Goal: Check status: Check status

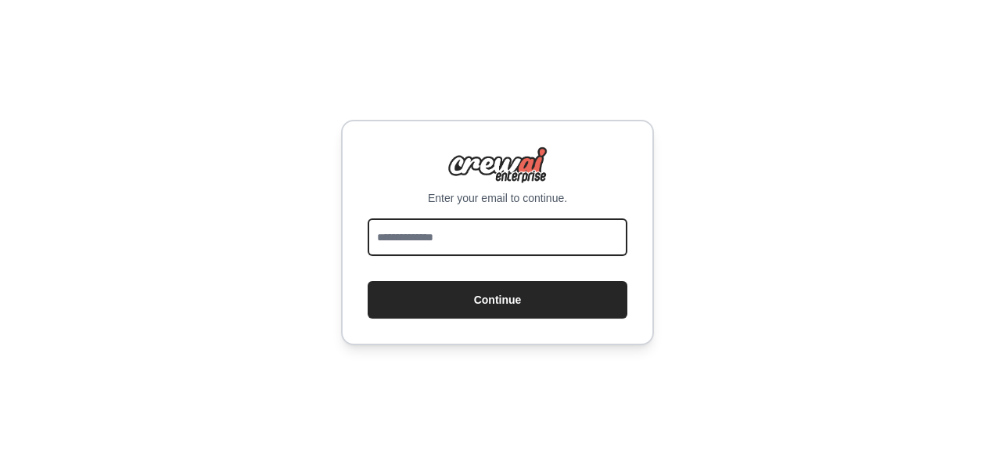
click at [432, 250] on input "email" at bounding box center [498, 237] width 260 height 38
click at [421, 243] on input "email" at bounding box center [498, 237] width 260 height 38
type input "**********"
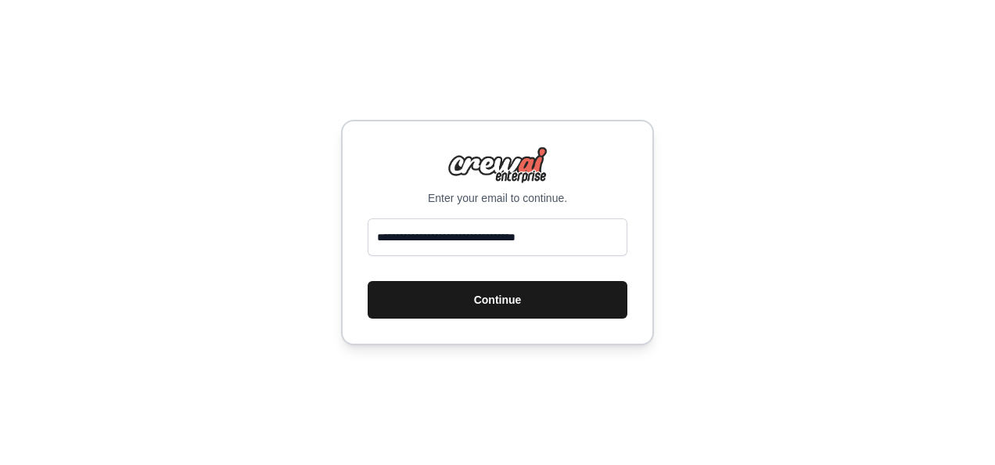
click at [546, 311] on button "Continue" at bounding box center [498, 300] width 260 height 38
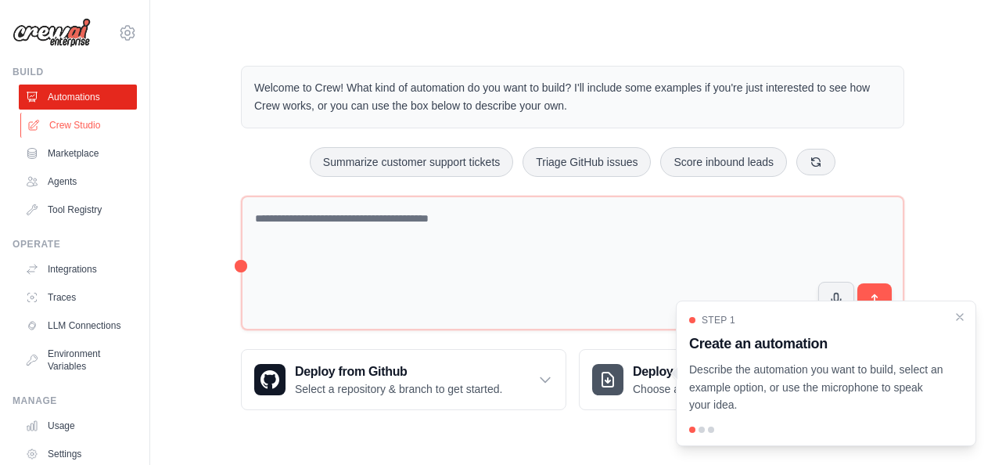
click at [84, 130] on link "Crew Studio" at bounding box center [79, 125] width 118 height 25
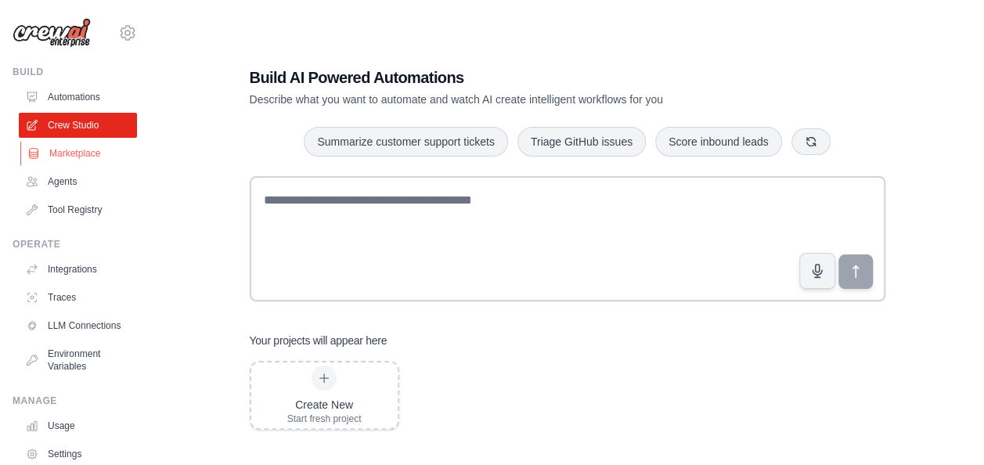
click at [85, 142] on link "Marketplace" at bounding box center [79, 153] width 118 height 25
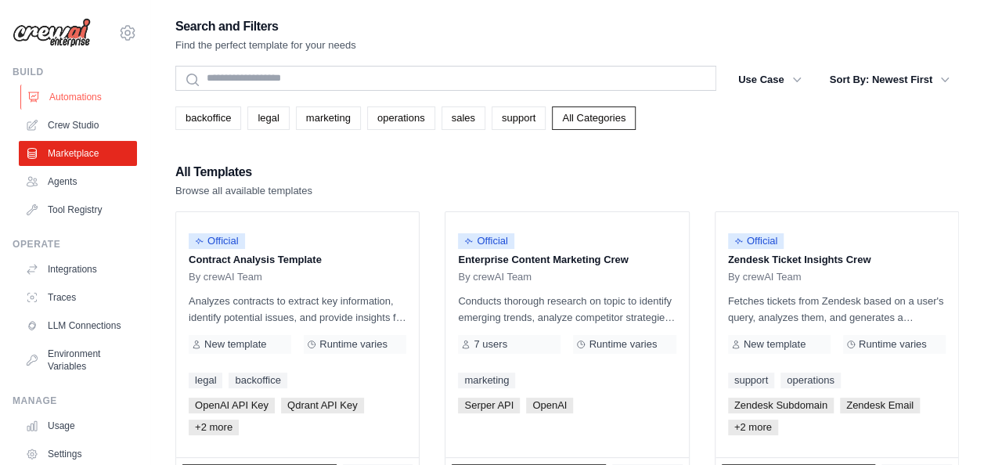
click at [86, 93] on link "Automations" at bounding box center [79, 97] width 118 height 25
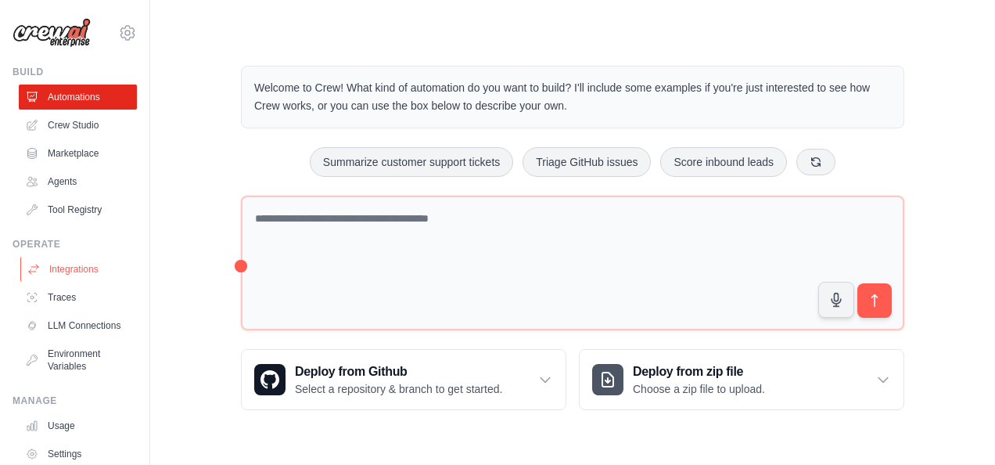
click at [72, 270] on link "Integrations" at bounding box center [79, 269] width 118 height 25
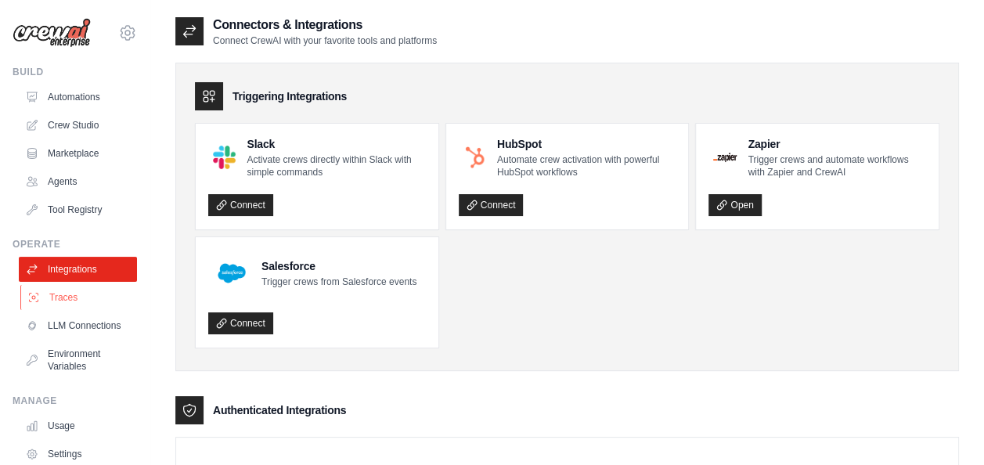
click at [68, 289] on link "Traces" at bounding box center [79, 297] width 118 height 25
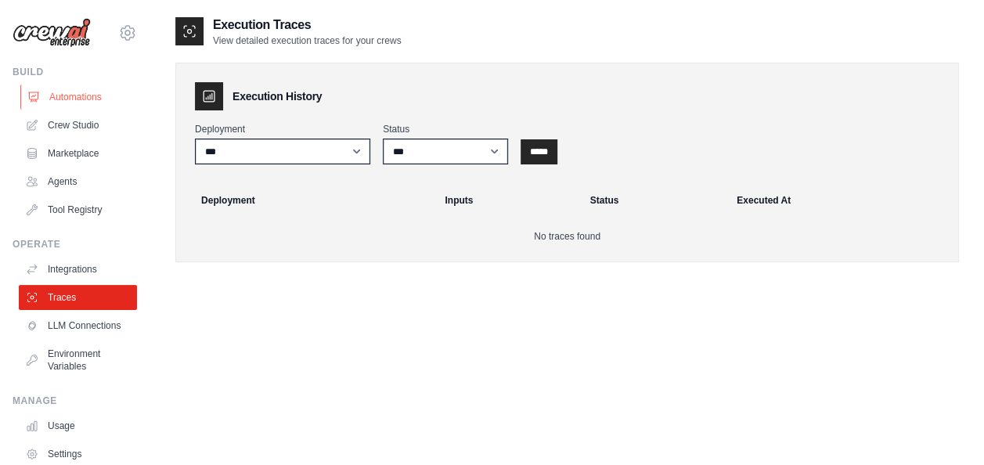
click at [96, 89] on link "Automations" at bounding box center [79, 97] width 118 height 25
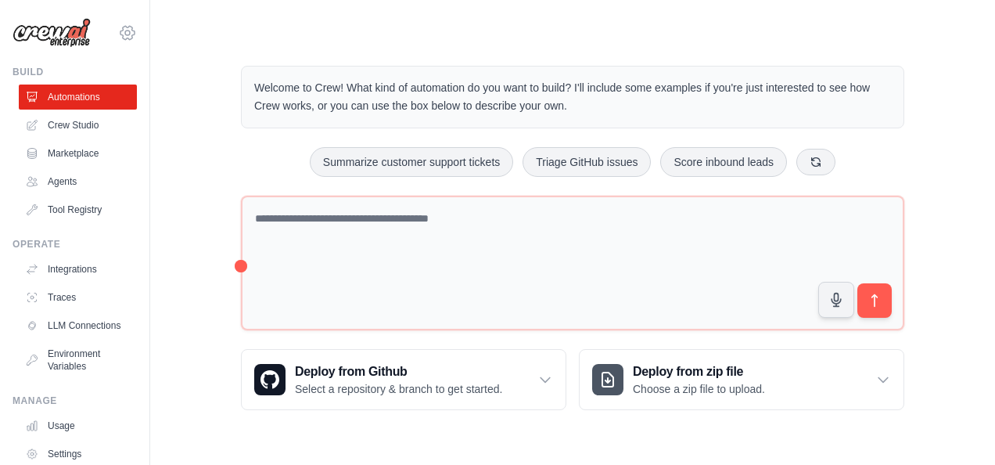
click at [118, 34] on icon at bounding box center [127, 32] width 19 height 19
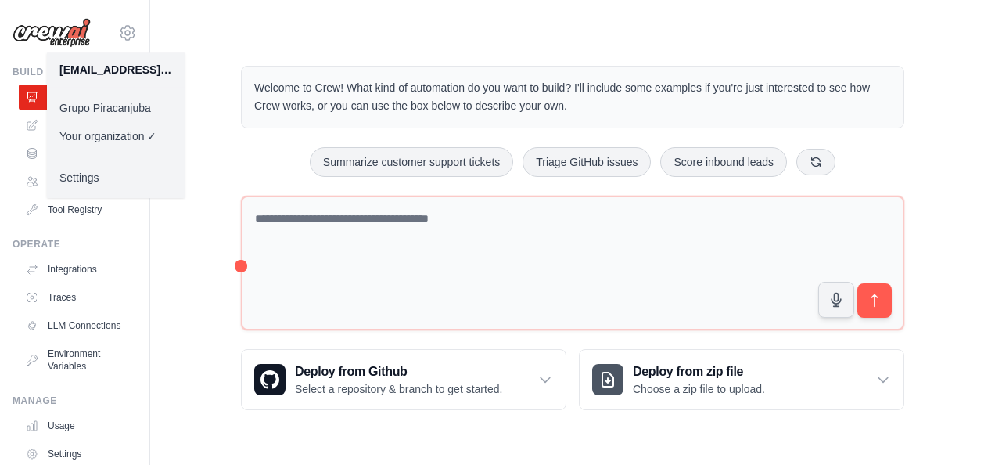
click at [126, 97] on link "Grupo Piracanjuba" at bounding box center [116, 108] width 138 height 28
click at [130, 109] on link "Grupo Piracanjuba" at bounding box center [116, 108] width 138 height 28
click at [139, 110] on link "Grupo Piracanjuba" at bounding box center [116, 108] width 138 height 28
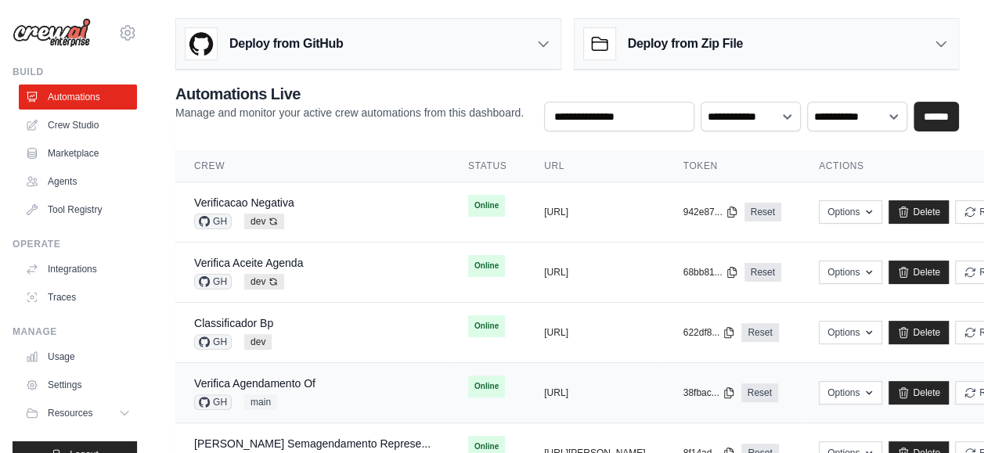
scroll to position [119, 0]
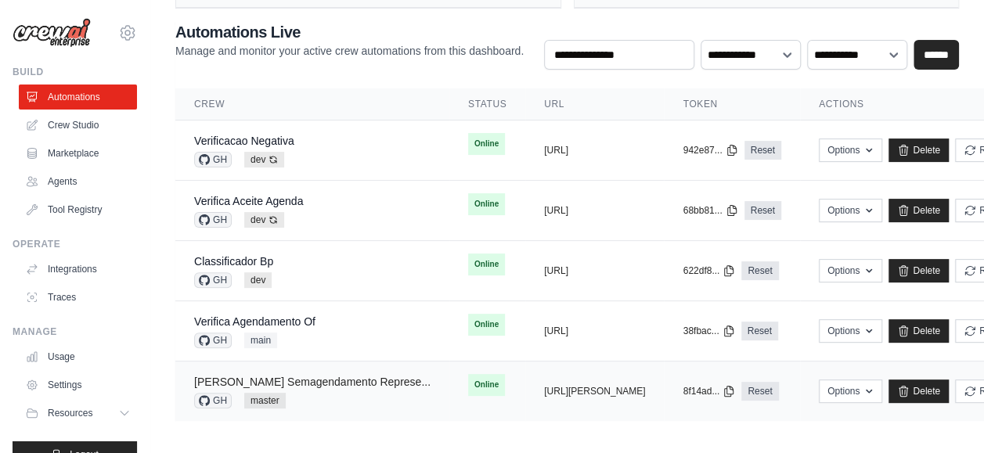
click at [379, 380] on link "Sal Manutencao Semagendamento Represe..." at bounding box center [312, 382] width 236 height 13
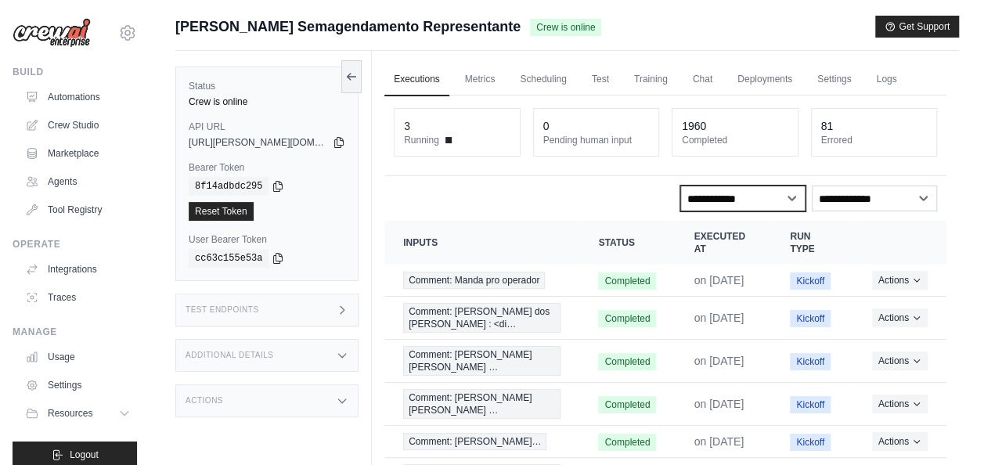
click at [758, 202] on select "**********" at bounding box center [742, 198] width 125 height 26
select select "*********"
click at [680, 185] on select "**********" at bounding box center [742, 198] width 125 height 26
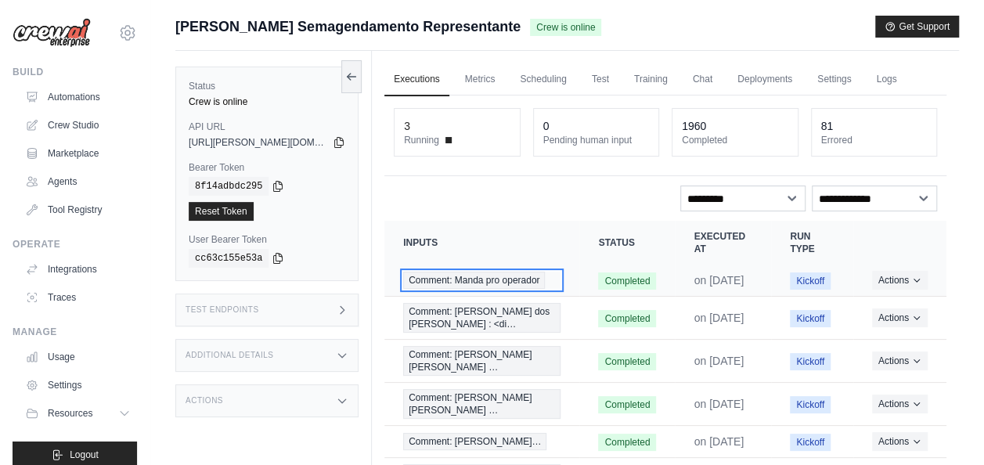
drag, startPoint x: 538, startPoint y: 279, endPoint x: 525, endPoint y: 293, distance: 18.8
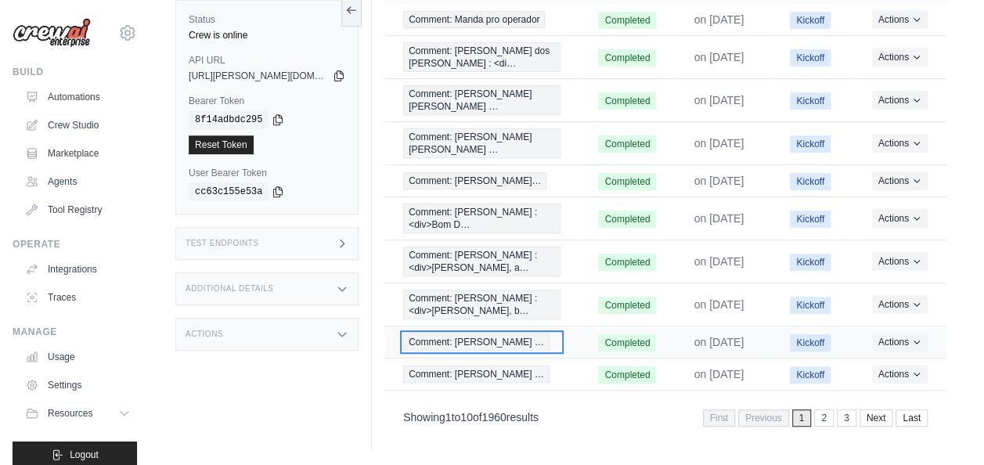
scroll to position [285, 0]
click at [845, 413] on link "3" at bounding box center [848, 417] width 20 height 17
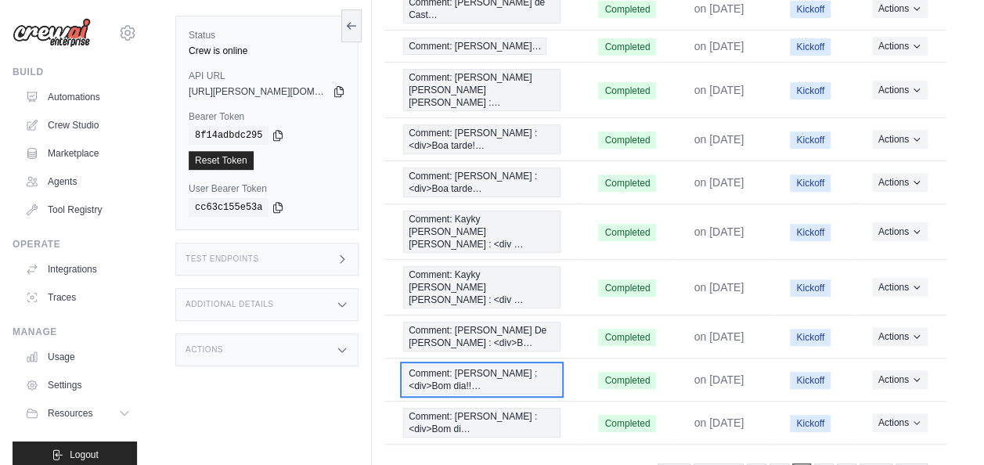
scroll to position [296, 0]
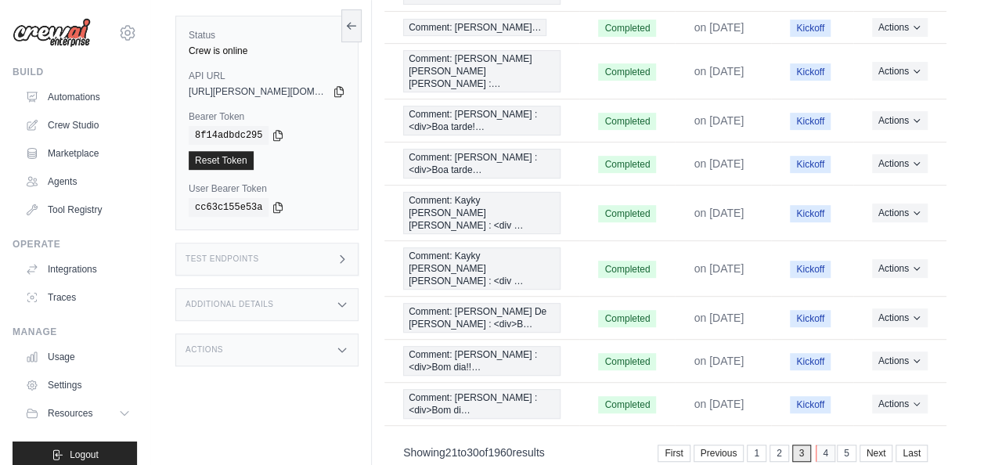
click at [829, 445] on link "4" at bounding box center [825, 453] width 20 height 17
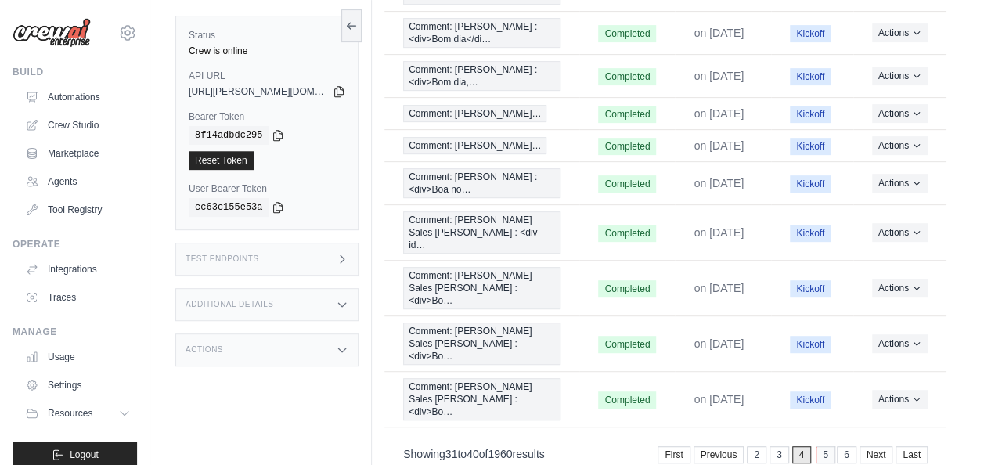
click at [822, 446] on link "5" at bounding box center [825, 454] width 20 height 17
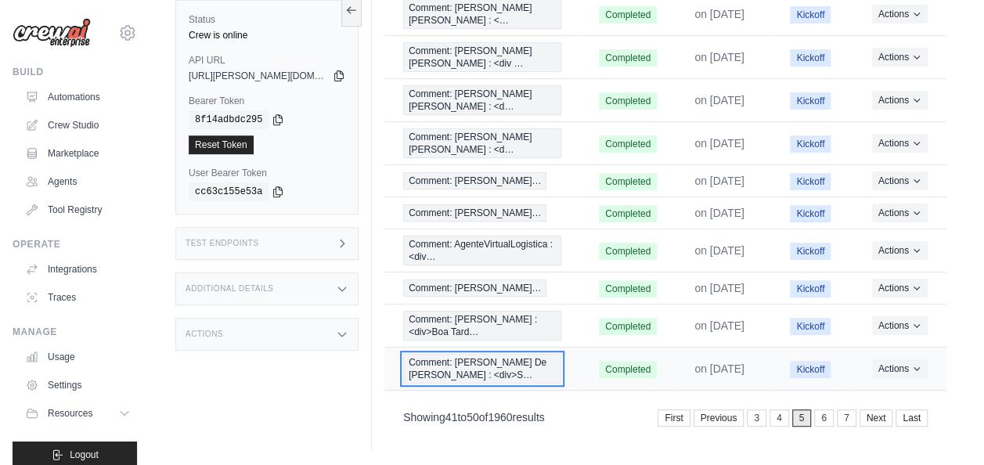
drag, startPoint x: 480, startPoint y: 364, endPoint x: 485, endPoint y: 351, distance: 14.4
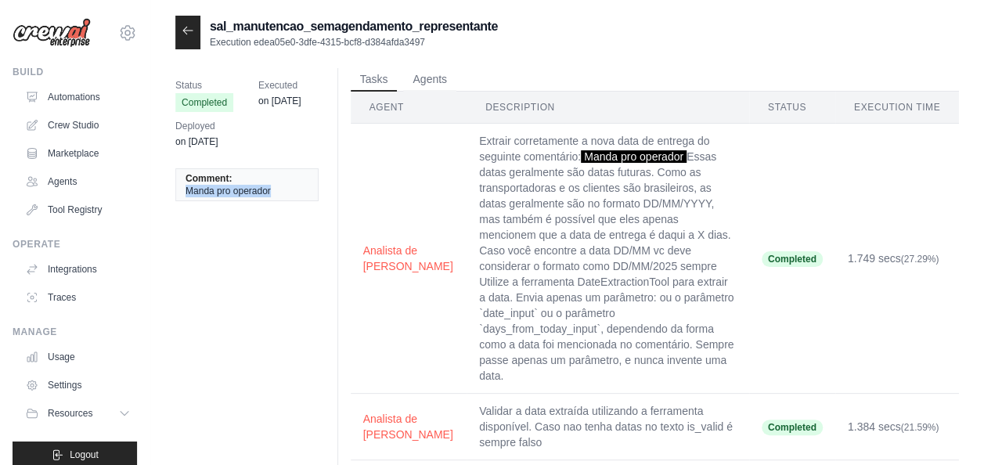
drag, startPoint x: 283, startPoint y: 194, endPoint x: 179, endPoint y: 191, distance: 103.4
click at [179, 191] on li "Comment: Manda pro operador" at bounding box center [246, 184] width 143 height 33
copy span "Manda pro operador"
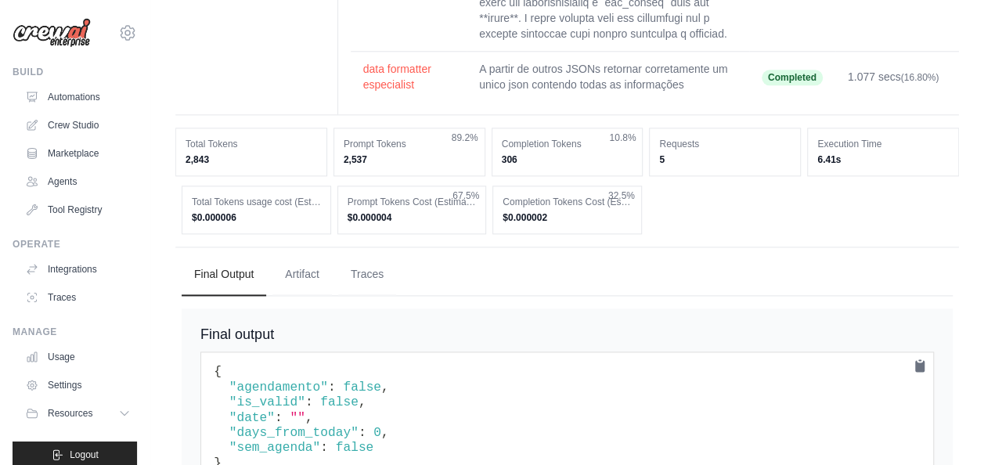
scroll to position [898, 0]
click at [214, 364] on span "{" at bounding box center [218, 371] width 8 height 14
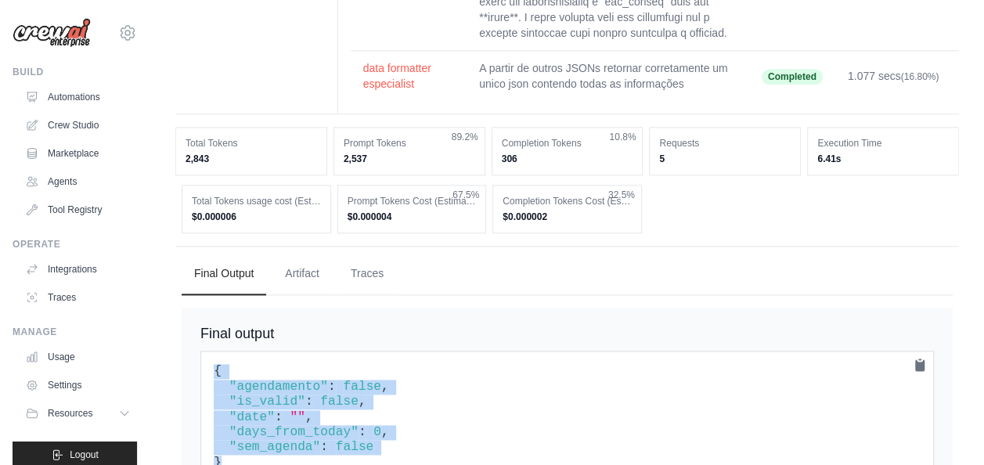
drag, startPoint x: 211, startPoint y: 304, endPoint x: 261, endPoint y: 434, distance: 139.0
click at [261, 434] on div "Final output { "agendamento" : false , "is_valid" : false , "date" : "" , "days…" at bounding box center [567, 407] width 771 height 199
copy code "{ "agendamento" : false , "is_valid" : false , "date" : "" , "days_from_today" …"
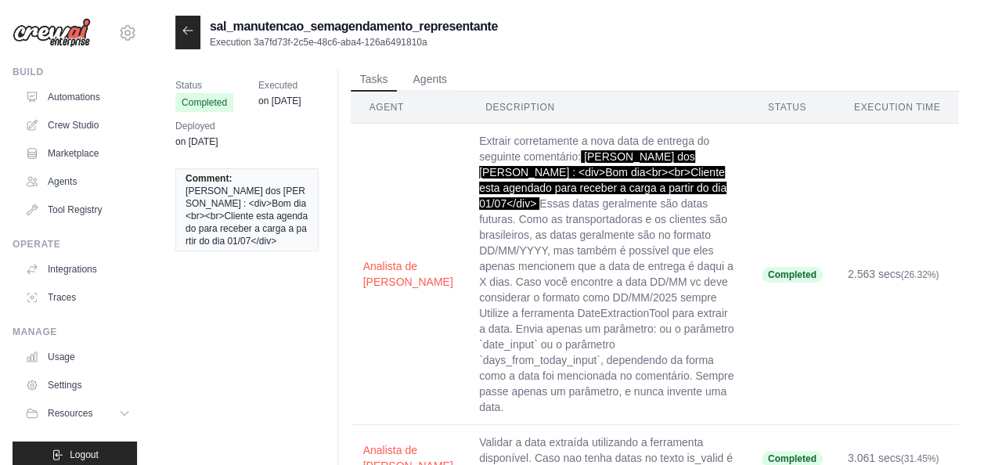
drag, startPoint x: 192, startPoint y: 171, endPoint x: 193, endPoint y: 179, distance: 8.7
click at [192, 171] on li "Comment: Marcos Paulo dos Santos : <div>Bom dia<br><br>Cliente esta agendado pa…" at bounding box center [246, 209] width 143 height 83
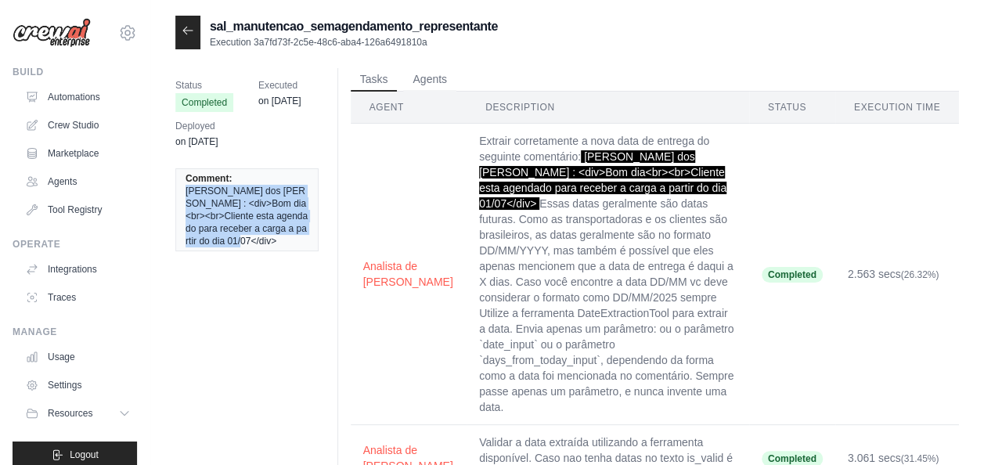
drag, startPoint x: 191, startPoint y: 196, endPoint x: 246, endPoint y: 261, distance: 84.4
click at [246, 261] on div "Status Completed Executed on Jun 27 Deployed on Apr 25 Comment: Marcos Paulo do…" at bounding box center [253, 169] width 156 height 202
copy span "Marcos Paulo dos Santos : <div>Bom dia<br><br>Cliente esta agendado para recebe…"
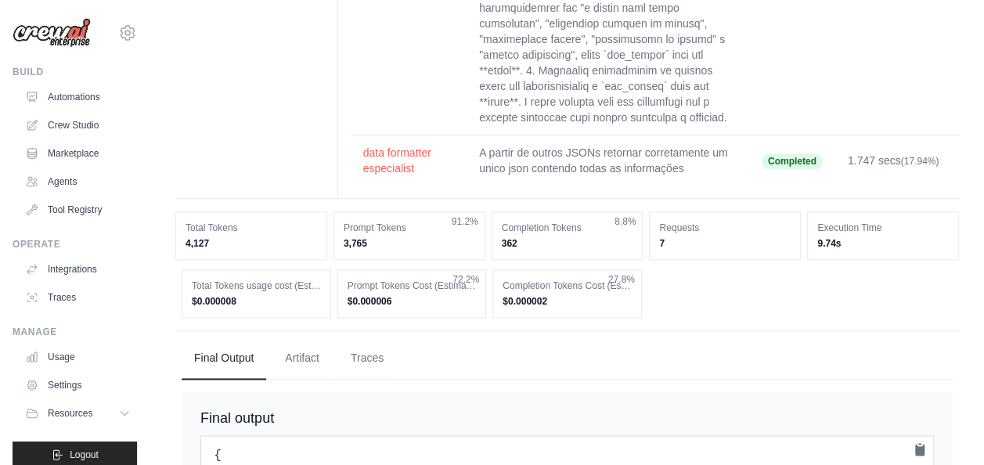
scroll to position [961, 0]
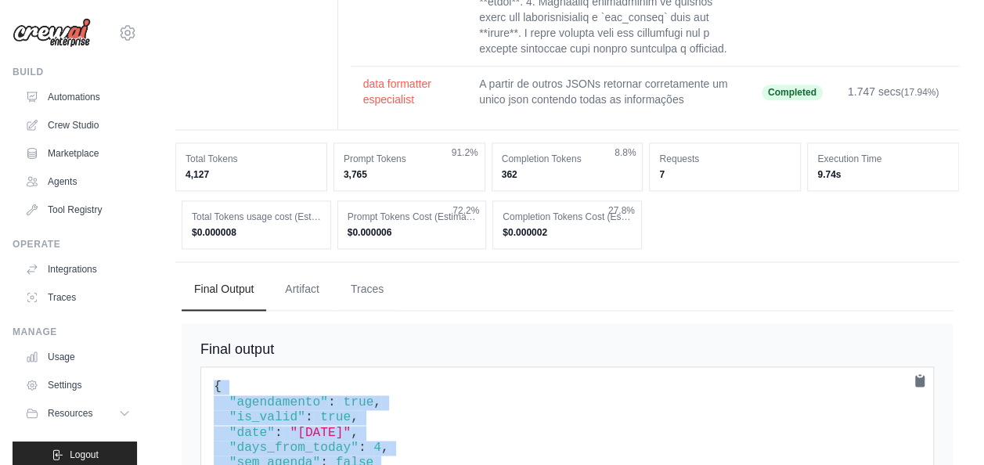
drag, startPoint x: 211, startPoint y: 306, endPoint x: 262, endPoint y: 402, distance: 109.2
click at [262, 402] on pre "{ "agendamento" : true , "is_valid" : true , "date" : "2025-07-01" , "days_from…" at bounding box center [566, 432] width 733 height 133
copy code "{ "agendamento" : true , "is_valid" : true , "date" : "2025-07-01" , "days_from…"
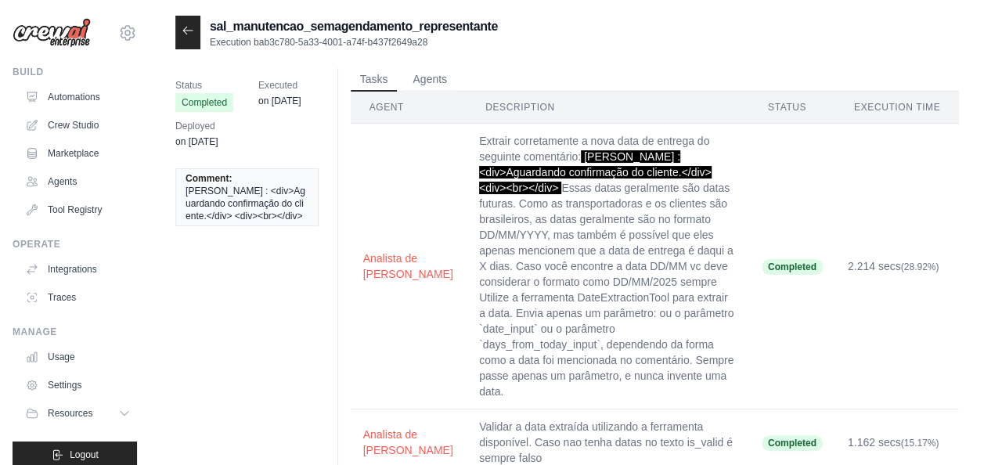
drag, startPoint x: 203, startPoint y: 164, endPoint x: 203, endPoint y: 178, distance: 14.1
click at [203, 166] on div "Comment: [PERSON_NAME] : <div>Aguardando confirmação do cliente.</div> <div><br…" at bounding box center [253, 197] width 156 height 77
drag, startPoint x: 178, startPoint y: 190, endPoint x: 283, endPoint y: 259, distance: 124.8
copy span "[PERSON_NAME] : <div>Aguardando confirmação do cliente.</div> <div><br></div>"
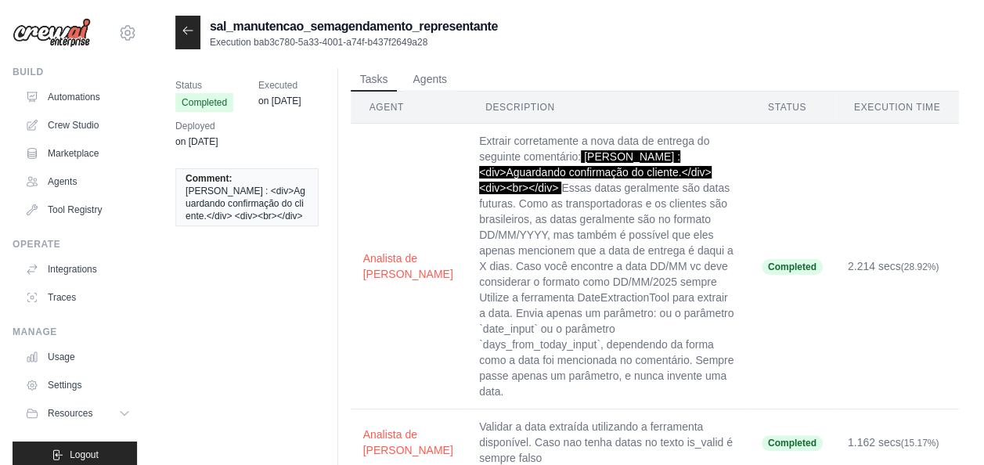
drag, startPoint x: 194, startPoint y: 281, endPoint x: 202, endPoint y: 282, distance: 7.9
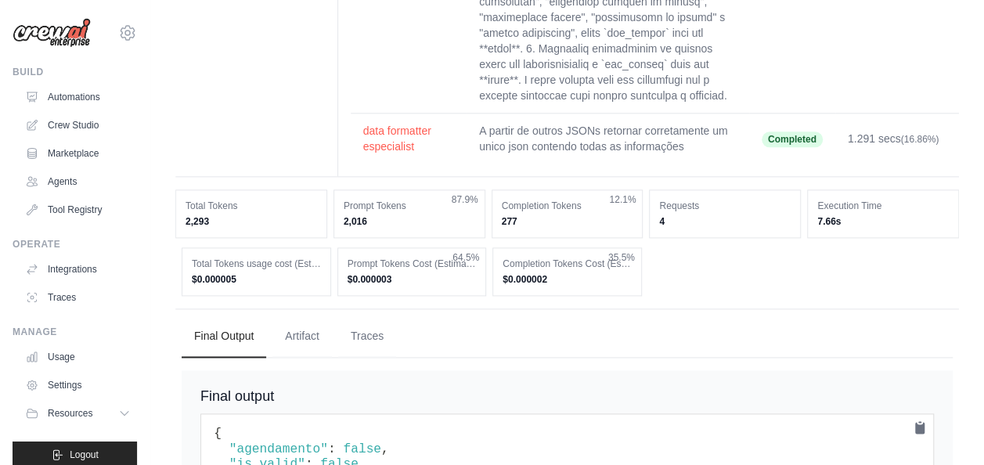
scroll to position [930, 0]
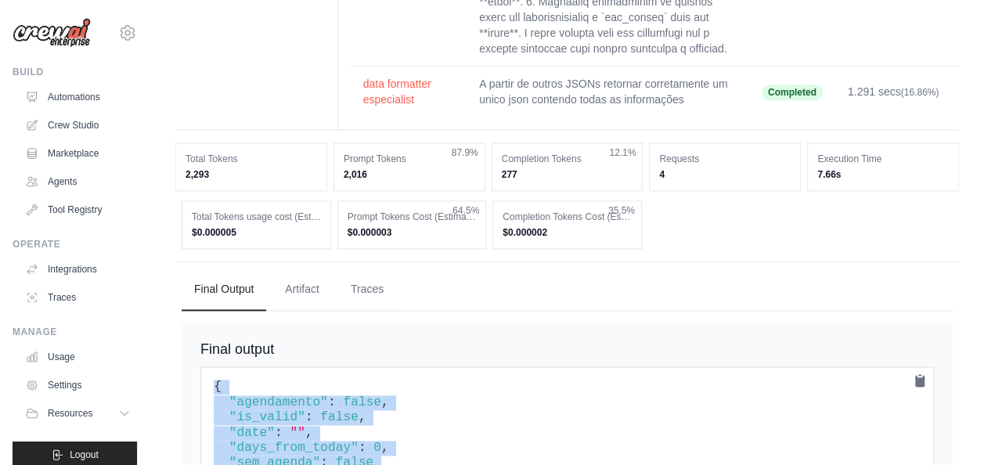
drag, startPoint x: 210, startPoint y: 307, endPoint x: 326, endPoint y: 409, distance: 154.8
click at [326, 409] on pre "{ "agendamento" : false , "is_valid" : false , "date" : "" , "days_from_today" …" at bounding box center [566, 432] width 733 height 133
copy code "{ "agendamento" : false , "is_valid" : false , "date" : "" , "days_from_today" …"
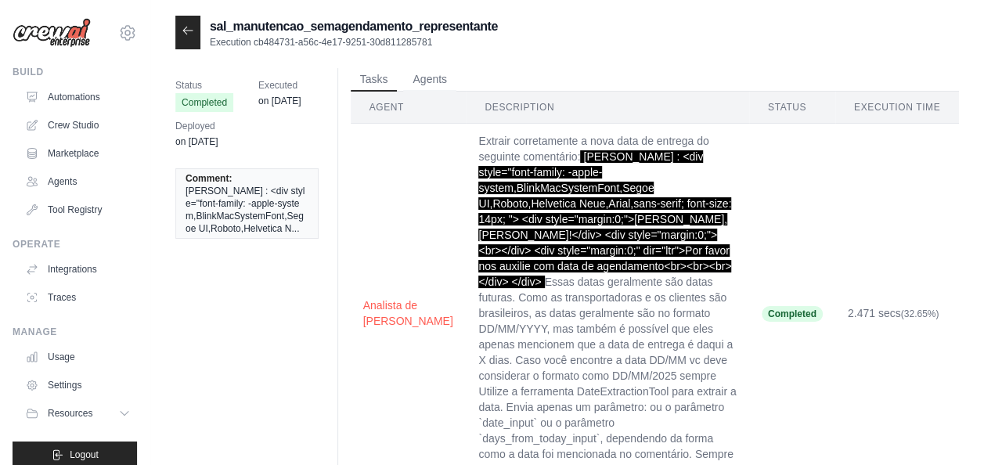
drag, startPoint x: 185, startPoint y: 188, endPoint x: 269, endPoint y: 277, distance: 122.9
click at [275, 235] on span "Laiana Sinara Castro Da Silva : <div style="font-family: -apple-system,BlinkMac…" at bounding box center [246, 210] width 123 height 50
drag, startPoint x: 504, startPoint y: 157, endPoint x: 641, endPoint y: 268, distance: 176.4
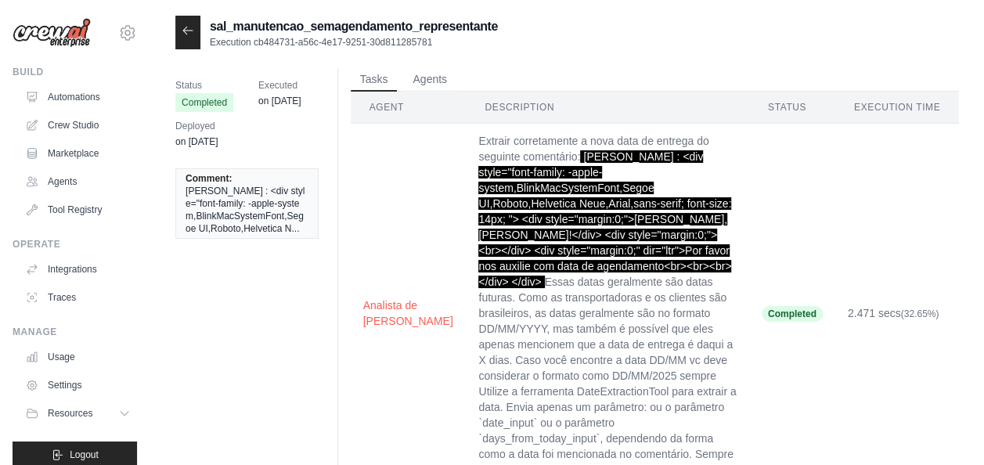
click at [641, 268] on span "Laiana Sinara Castro Da Silva : <div style="font-family: -apple-system,BlinkMac…" at bounding box center [604, 219] width 253 height 138
copy span "Laiana Sinara Castro Da Silva : <div style="font-family: -apple-system,BlinkMac…"
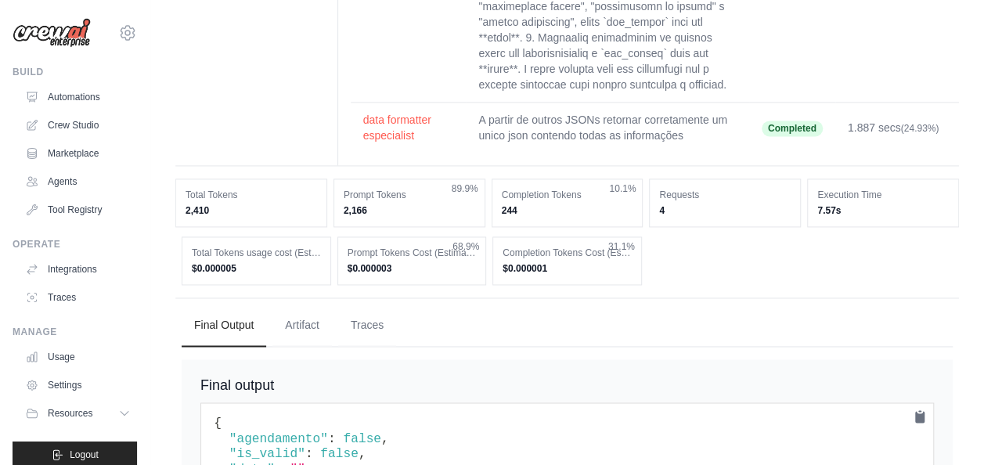
scroll to position [1102, 0]
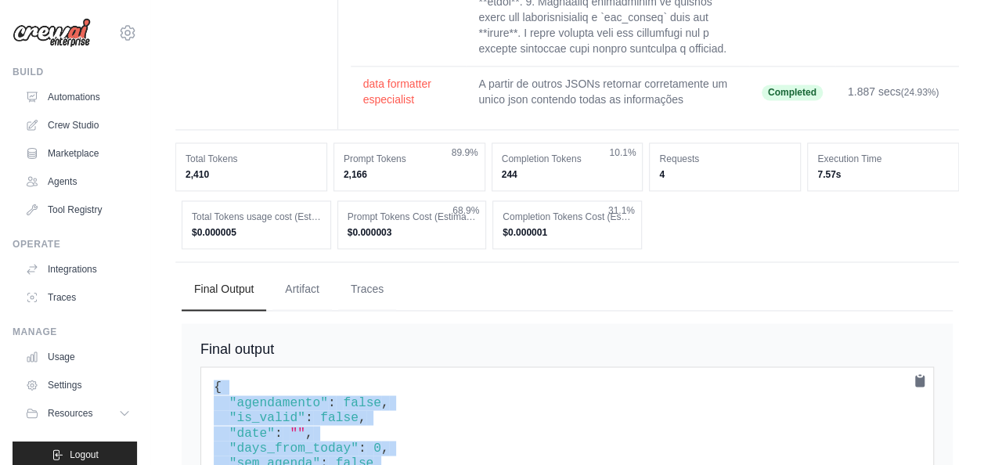
drag, startPoint x: 214, startPoint y: 302, endPoint x: 269, endPoint y: 404, distance: 115.5
click at [268, 410] on pre "{ "agendamento" : false , "is_valid" : false , "date" : "" , "days_from_today" …" at bounding box center [566, 432] width 733 height 133
copy code "{ "agendamento" : false , "is_valid" : false , "date" : "" , "days_from_today" …"
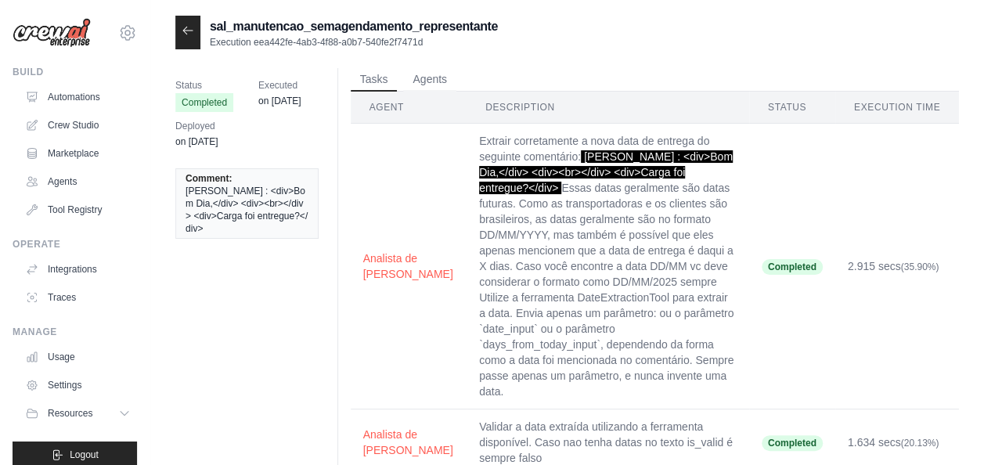
drag, startPoint x: 504, startPoint y: 155, endPoint x: 650, endPoint y: 170, distance: 146.3
click at [650, 170] on span "[PERSON_NAME] : <div>Bom Dia,</div> <div><br></div> <div>Carga foi entregue?</d…" at bounding box center [606, 172] width 254 height 44
copy span "Douglas Fiorante : <div>Bom Dia,</div> <div><br></div> <div>Carga foi entregue?…"
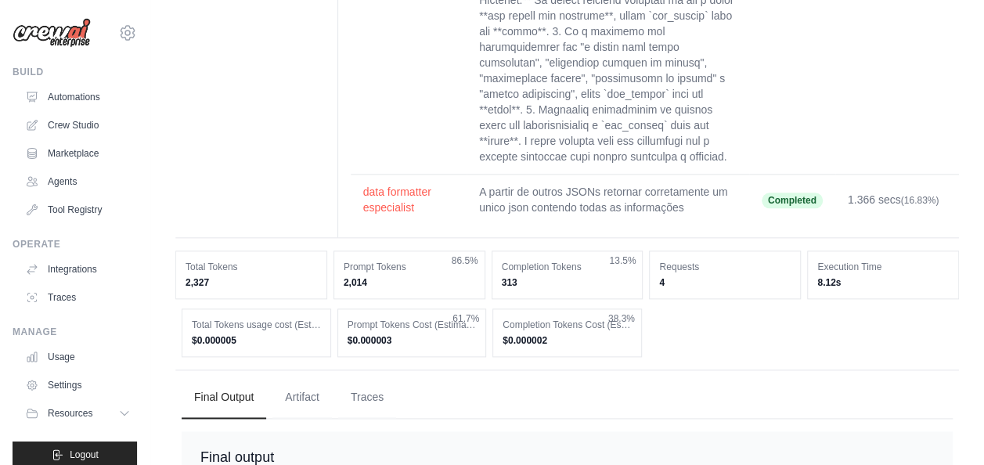
scroll to position [930, 0]
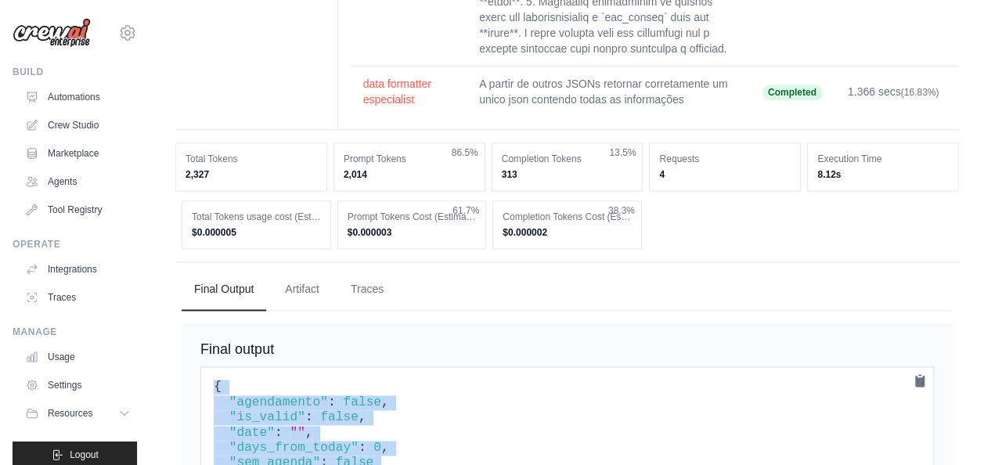
drag, startPoint x: 258, startPoint y: 399, endPoint x: 215, endPoint y: 294, distance: 113.4
click at [215, 366] on pre "{ "agendamento" : false , "is_valid" : false , "date" : "" , "days_from_today" …" at bounding box center [566, 432] width 733 height 133
copy code "{ "agendamento" : false , "is_valid" : false , "date" : "" , "days_from_today" …"
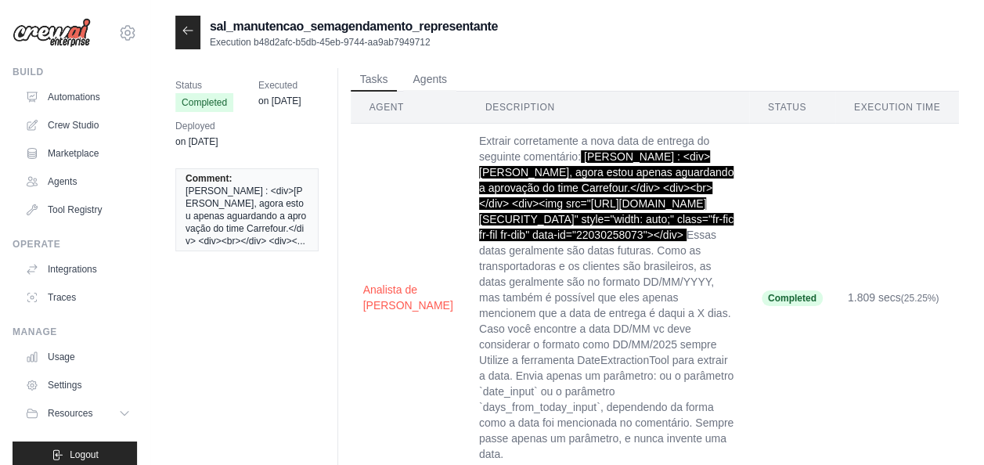
drag, startPoint x: 775, startPoint y: 139, endPoint x: 925, endPoint y: 191, distance: 158.9
click at [733, 191] on span "[PERSON_NAME] : <div>[PERSON_NAME], agora estou apenas aguardando a aprovação d…" at bounding box center [606, 195] width 254 height 91
copy span "[PERSON_NAME] : <div>[PERSON_NAME], agora estou apenas aguardando a aprovação d…"
drag, startPoint x: 171, startPoint y: 219, endPoint x: 181, endPoint y: 232, distance: 15.7
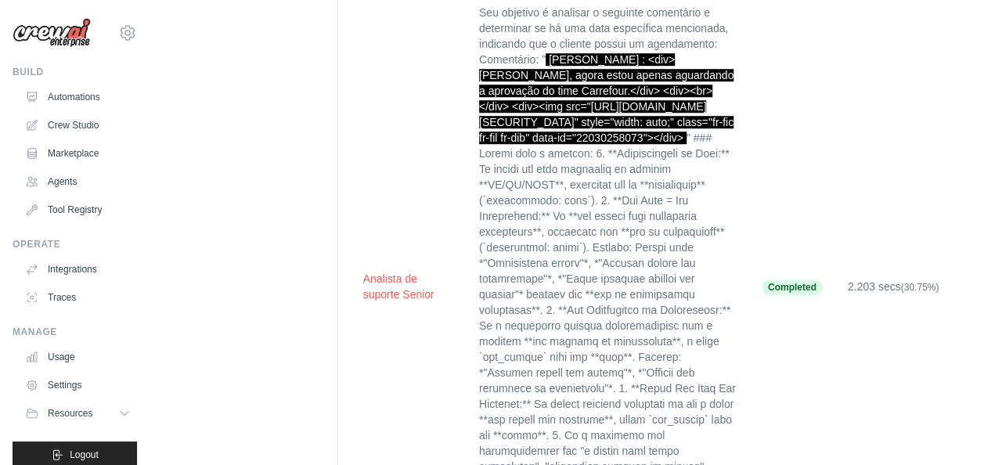
scroll to position [566, 0]
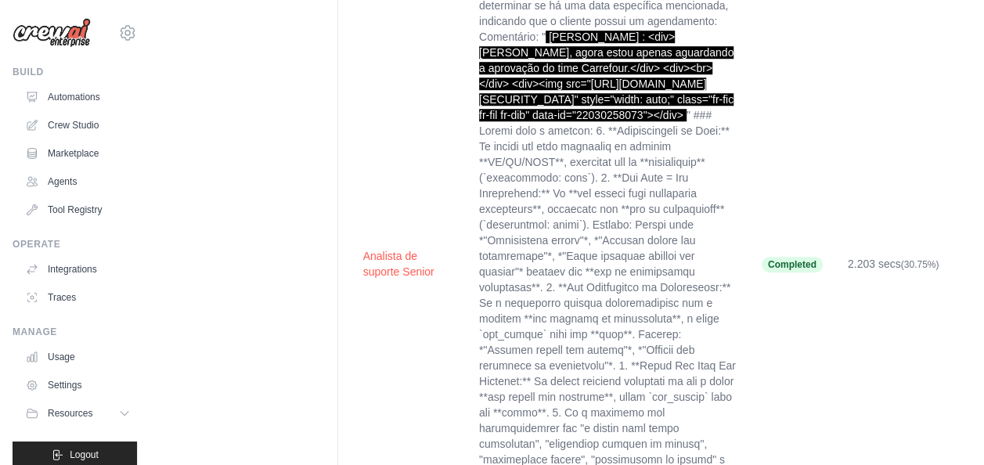
drag, startPoint x: 246, startPoint y: 395, endPoint x: 214, endPoint y: 284, distance: 115.5
copy code "{ "agendamento" : false , "is_valid" : false , "date" : "" , "days_from_today" …"
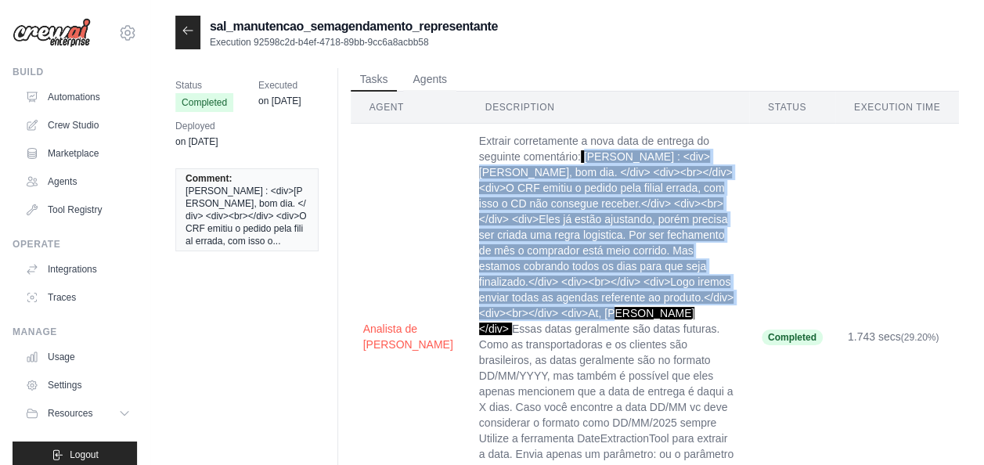
drag, startPoint x: 503, startPoint y: 153, endPoint x: 692, endPoint y: 282, distance: 228.1
click at [692, 282] on span "[PERSON_NAME] : <div>[PERSON_NAME], bom dia. </div> <div><br></div> <div>O CRF …" at bounding box center [606, 242] width 254 height 185
copy span "[PERSON_NAME] : <div>[PERSON_NAME], bom dia. </div> <div><br></div> <div>O CRF …"
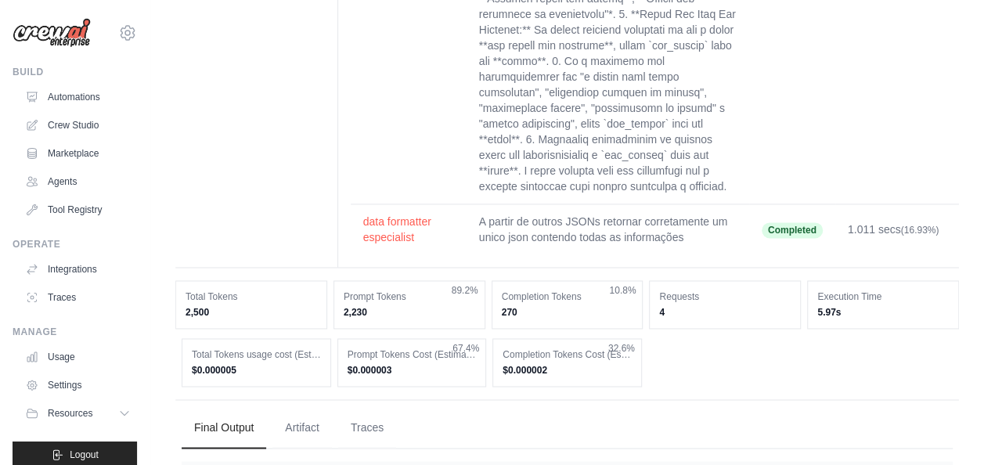
scroll to position [1149, 0]
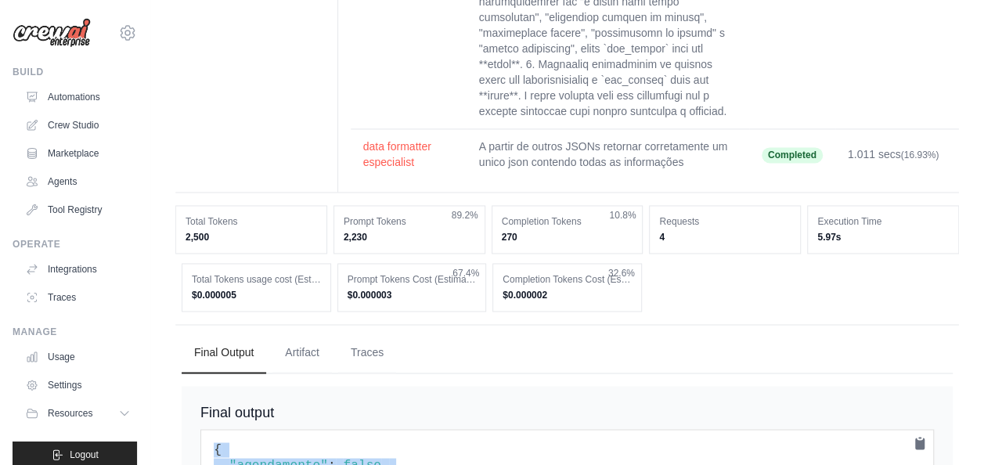
drag, startPoint x: 210, startPoint y: 311, endPoint x: 231, endPoint y: 411, distance: 102.4
copy code "{ "agendamento" : false , "is_valid" : false , "date" : "" , "days_from_today" …"
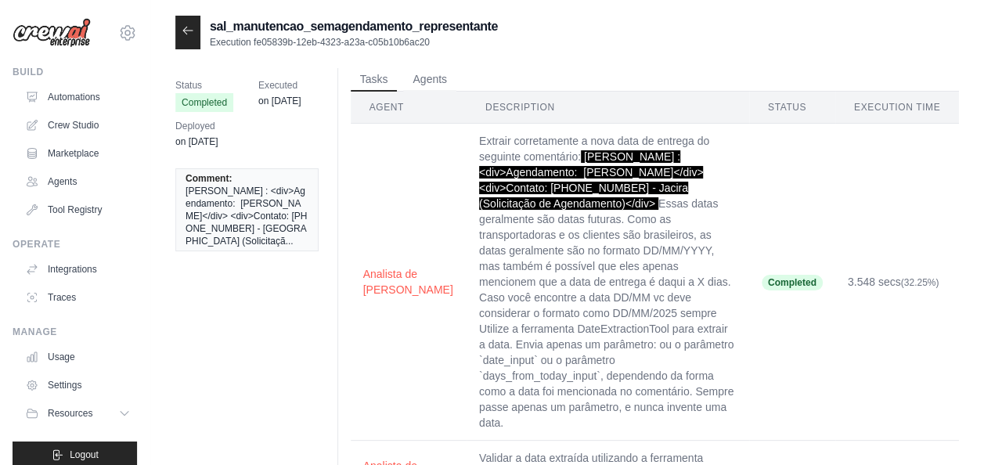
drag, startPoint x: 506, startPoint y: 153, endPoint x: 725, endPoint y: 186, distance: 222.4
click at [725, 186] on td "Extrair corretamente a nova data de entrega do seguinte comentário: Jorge Henri…" at bounding box center [607, 282] width 283 height 317
copy span "Jorge Henrique Ribeiro Regis : <div>Agendamento: Flavio Gomes</div> <div>Contat…"
drag, startPoint x: 157, startPoint y: 276, endPoint x: 197, endPoint y: 287, distance: 41.4
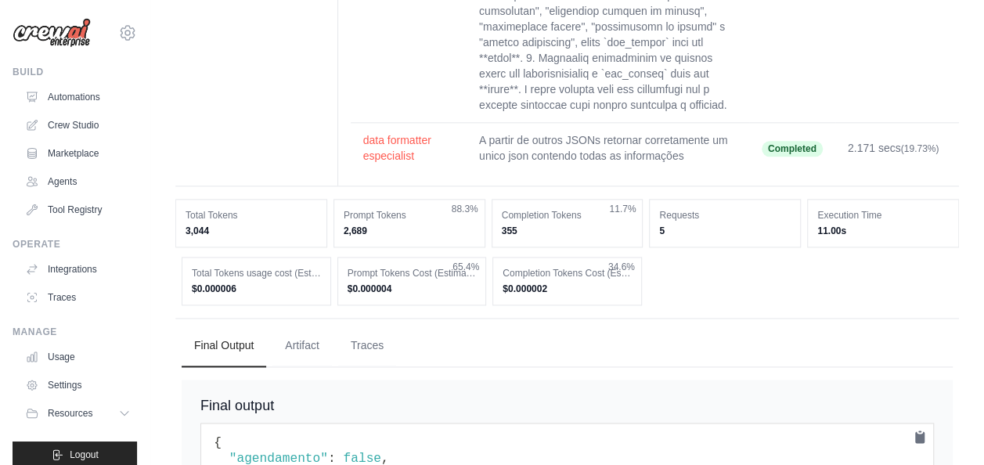
scroll to position [961, 0]
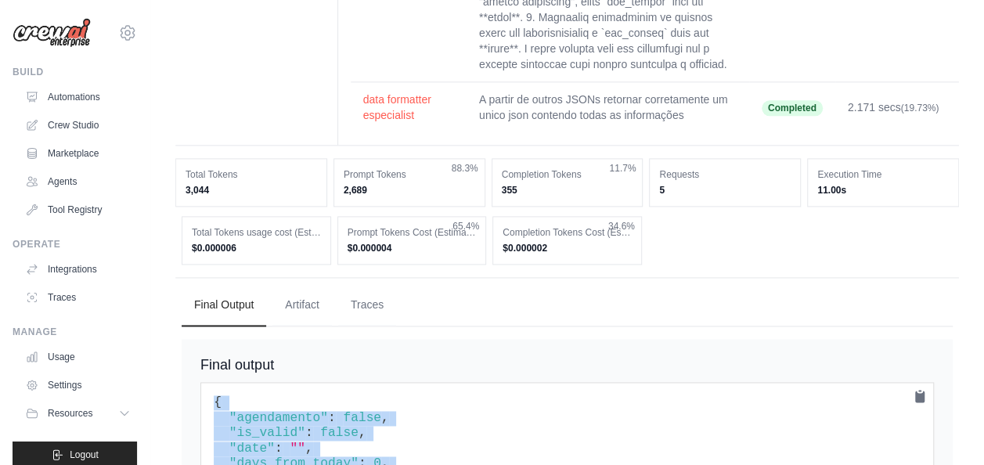
drag, startPoint x: 213, startPoint y: 301, endPoint x: 263, endPoint y: 394, distance: 105.7
click at [263, 394] on pre "{ "agendamento" : false , "is_valid" : false , "date" : "" , "days_from_today" …" at bounding box center [566, 448] width 733 height 133
copy code "{ "agendamento" : false , "is_valid" : false , "date" : "" , "days_from_today" …"
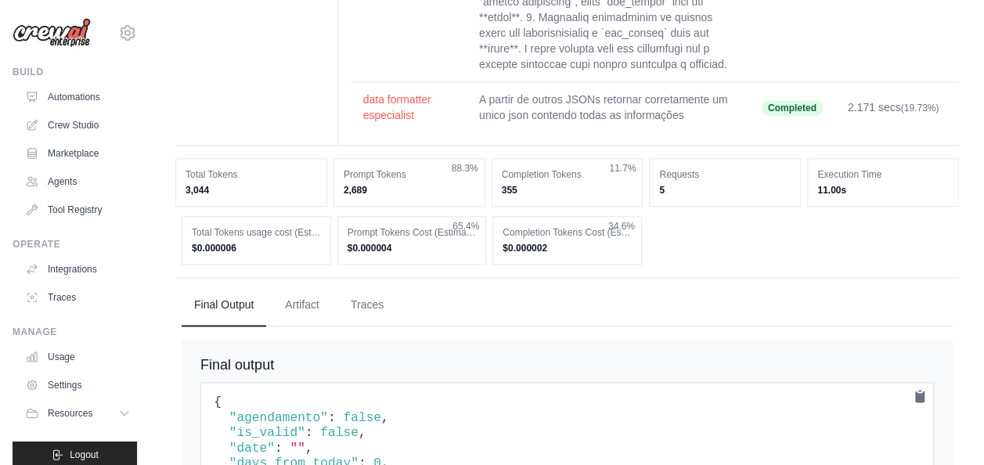
drag, startPoint x: 179, startPoint y: 208, endPoint x: 178, endPoint y: 216, distance: 7.9
click at [178, 277] on div "Final Output Artifact Traces Final output { "agendamento" : false , "is_valid" …" at bounding box center [566, 410] width 783 height 267
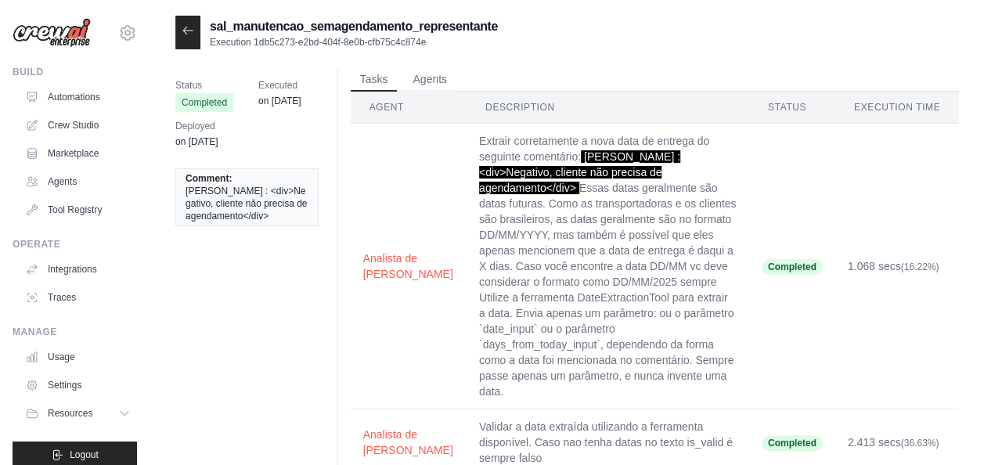
drag, startPoint x: 502, startPoint y: 152, endPoint x: 650, endPoint y: 171, distance: 148.4
click at [650, 171] on td "Extrair corretamente a nova data de entrega do seguinte comentário: [PERSON_NAM…" at bounding box center [607, 267] width 283 height 286
copy span "[PERSON_NAME] : <div>Negativo, cliente não precisa de agendamento</div>"
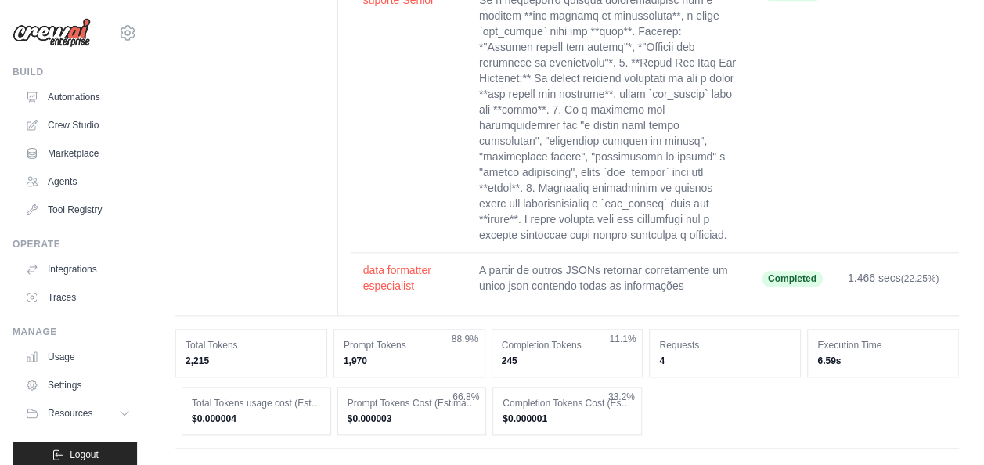
scroll to position [930, 0]
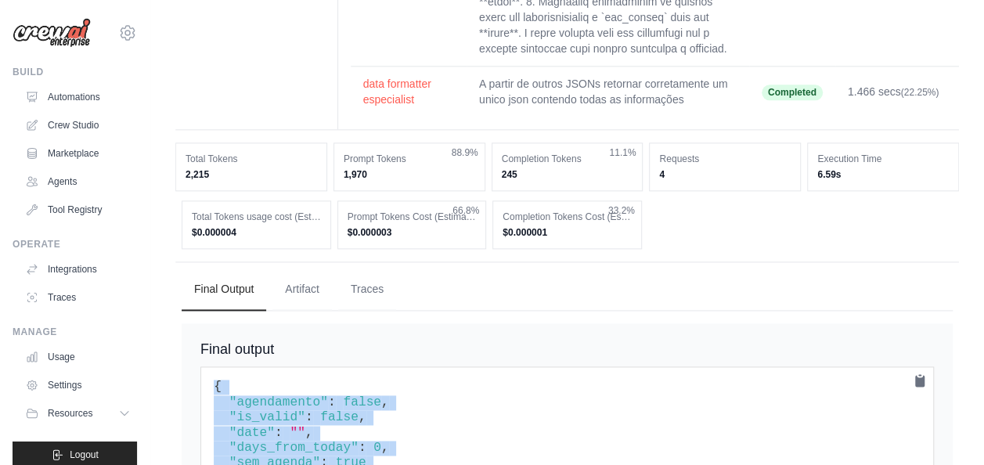
drag, startPoint x: 224, startPoint y: 329, endPoint x: 259, endPoint y: 401, distance: 80.2
click at [259, 401] on pre "{ "agendamento" : false , "is_valid" : false , "date" : "" , "days_from_today" …" at bounding box center [566, 432] width 733 height 133
copy code "{ "agendamento" : false , "is_valid" : false , "date" : "" , "days_from_today" …"
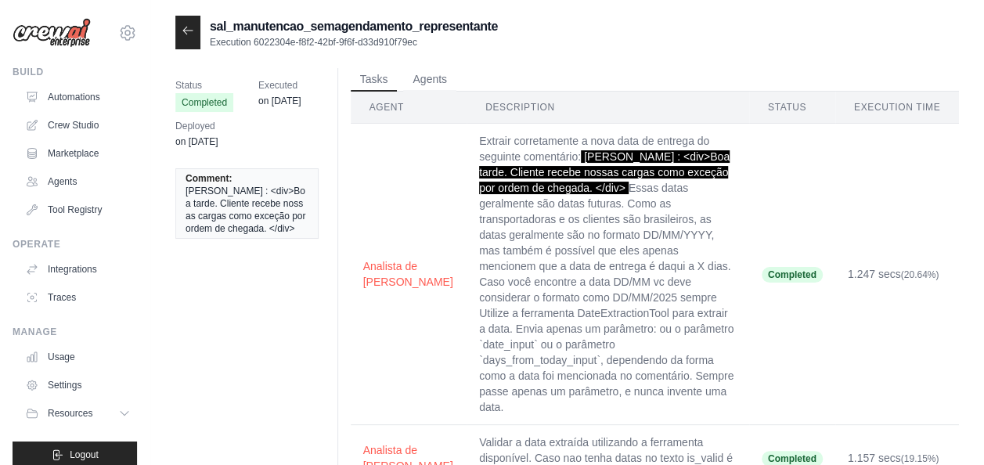
scroll to position [78, 0]
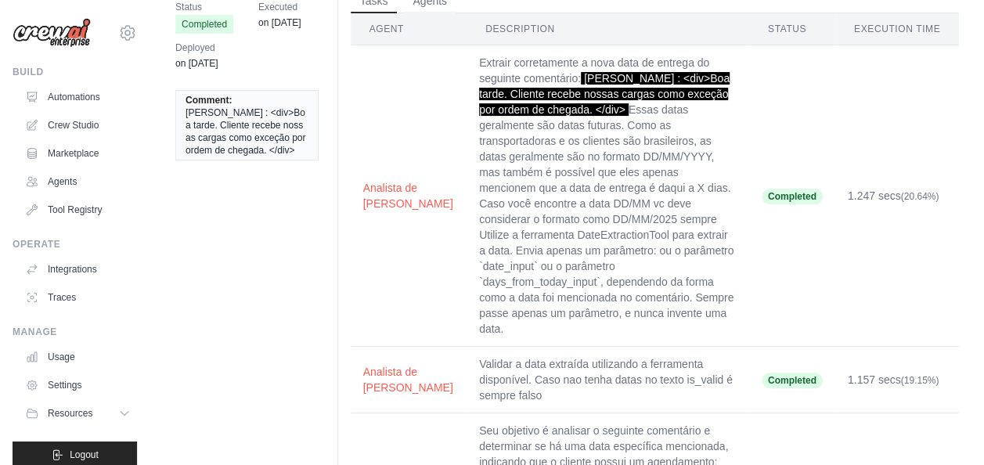
drag, startPoint x: 506, startPoint y: 74, endPoint x: 568, endPoint y: 110, distance: 71.8
click at [568, 110] on span "[PERSON_NAME] : <div>Boa tarde. Cliente recebe nossas cargas como exceção por o…" at bounding box center [604, 94] width 250 height 44
copy span "[PERSON_NAME] : <div>Boa tarde. Cliente recebe nossas cargas como exceção por o…"
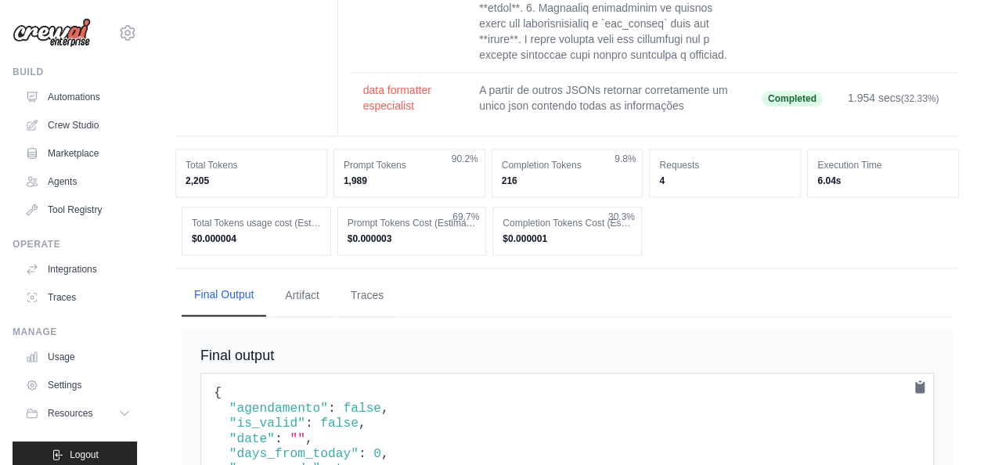
scroll to position [961, 0]
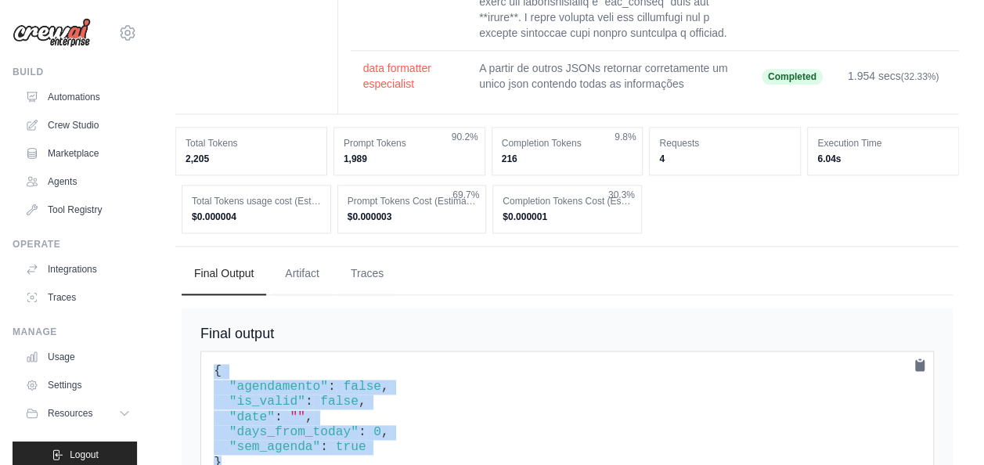
drag, startPoint x: 214, startPoint y: 305, endPoint x: 241, endPoint y: 398, distance: 96.1
click at [241, 398] on pre "{ "agendamento" : false , "is_valid" : false , "date" : "" , "days_from_today" …" at bounding box center [566, 417] width 733 height 133
copy code "{ "agendamento" : false , "is_valid" : false , "date" : "" , "days_from_today" …"
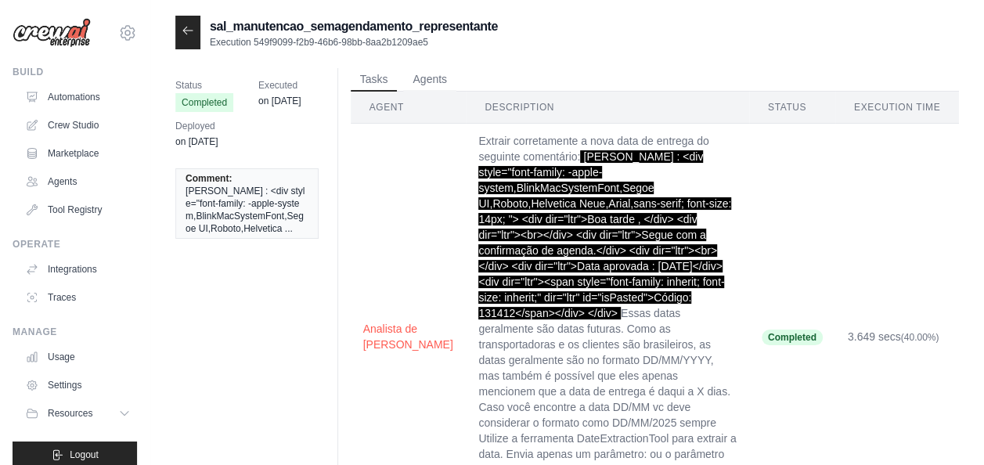
drag, startPoint x: 502, startPoint y: 152, endPoint x: 729, endPoint y: 276, distance: 258.8
click at [729, 276] on span "[PERSON_NAME] : <div style="font-family: -apple-system,BlinkMacSystemFont,Segoe…" at bounding box center [604, 234] width 253 height 169
copy span "[PERSON_NAME] : <div style="font-family: -apple-system,BlinkMacSystemFont,Segoe…"
click at [218, 257] on div "Status Completed Executed on [DATE] Deployed on [DATE] Comment: [PERSON_NAME] :…" at bounding box center [253, 162] width 156 height 189
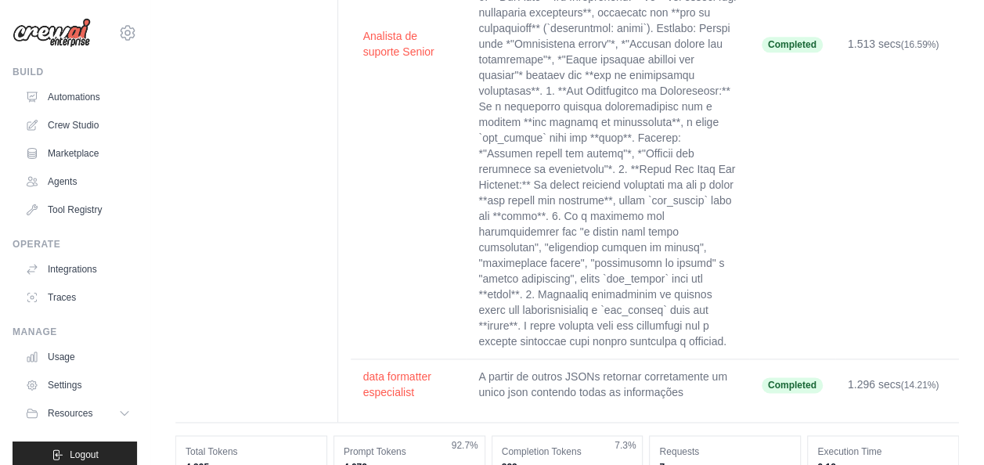
scroll to position [1149, 0]
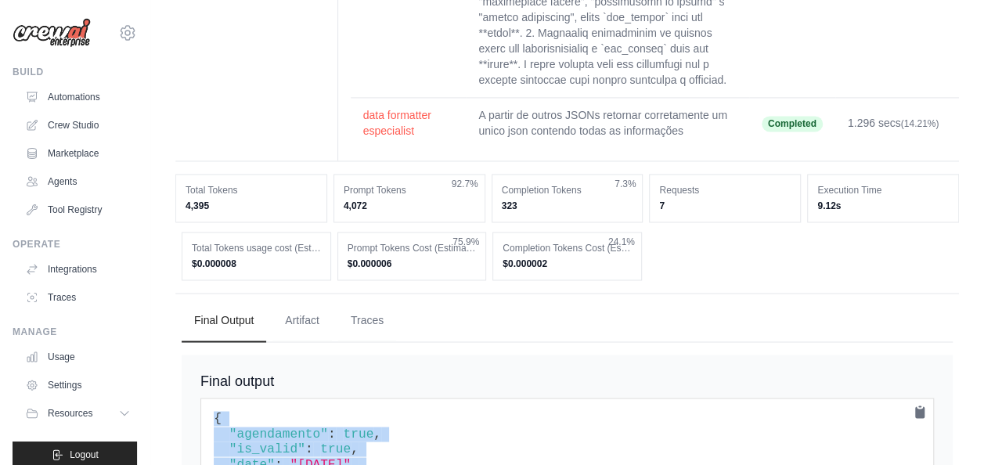
drag, startPoint x: 206, startPoint y: 291, endPoint x: 279, endPoint y: 416, distance: 144.8
click at [279, 416] on pre "{ "agendamento" : true , "is_valid" : true , "date" : "[DATE]" , "days_from_tod…" at bounding box center [566, 464] width 733 height 133
copy code "{ "agendamento" : true , "is_valid" : true , "date" : "[DATE]" , "days_from_tod…"
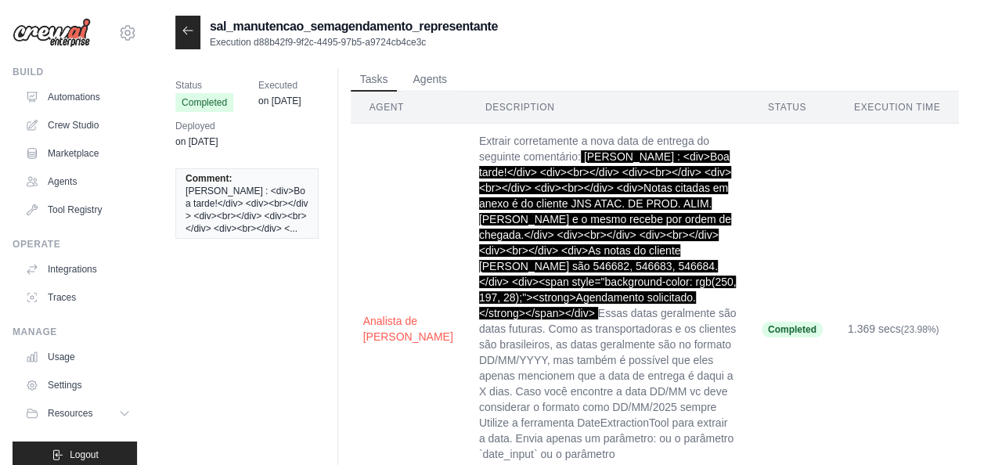
drag, startPoint x: 504, startPoint y: 152, endPoint x: 718, endPoint y: 279, distance: 249.1
click at [718, 279] on span "[PERSON_NAME] : <div>Boa tarde!</div> <div><br></div> <div><br></div> <div><br>…" at bounding box center [607, 234] width 257 height 169
copy span "[PERSON_NAME] : <div>Boa tarde!</div> <div><br></div> <div><br></div> <div><br>…"
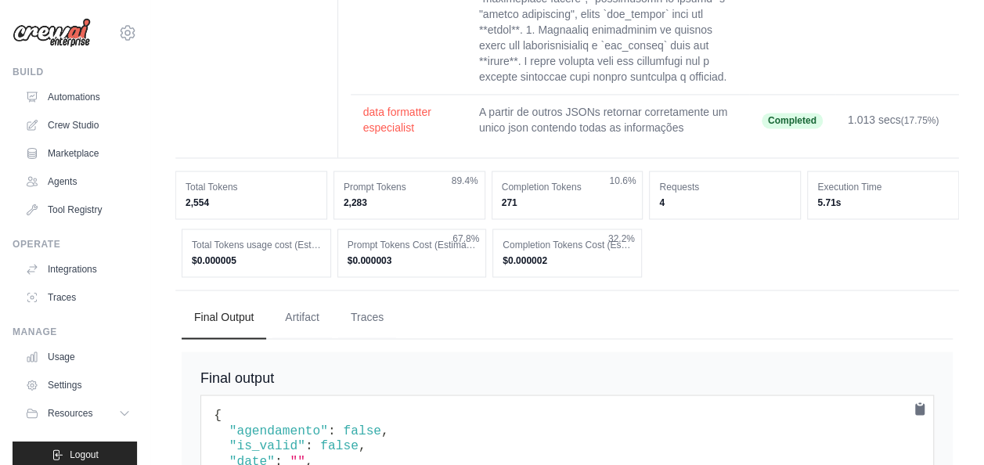
scroll to position [1165, 0]
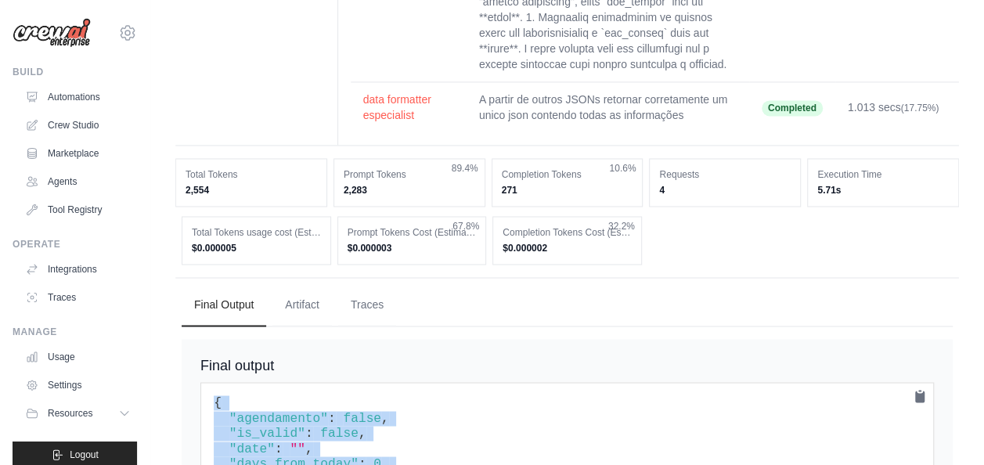
drag, startPoint x: 212, startPoint y: 312, endPoint x: 277, endPoint y: 424, distance: 129.4
click at [277, 424] on div "Final output { "agendamento" : false , "is_valid" : false , "date" : "" , "days…" at bounding box center [567, 438] width 771 height 199
copy code "{ "agendamento" : false , "is_valid" : false , "date" : "" , "days_from_today" …"
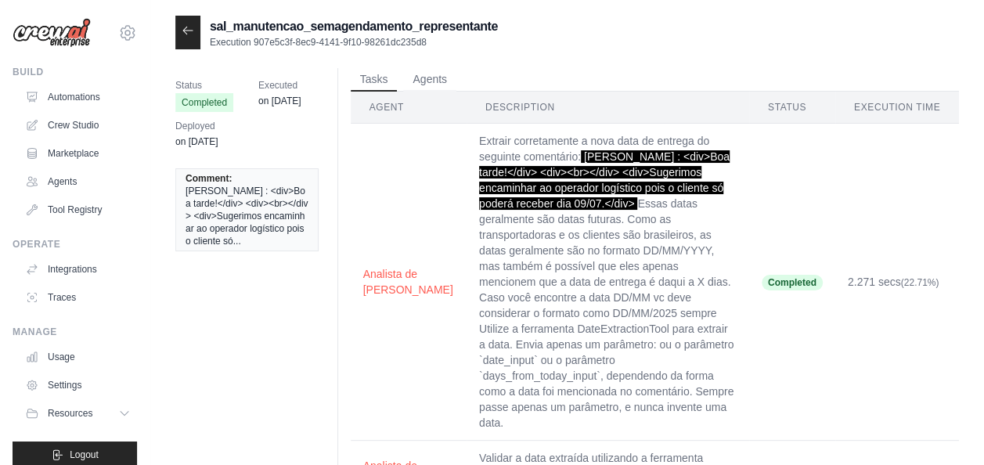
click at [186, 88] on span "Status" at bounding box center [204, 85] width 58 height 16
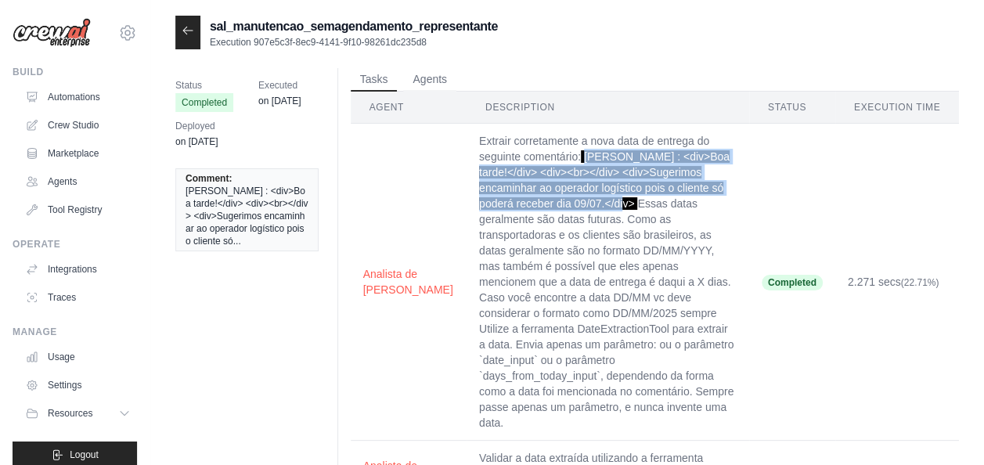
drag, startPoint x: 505, startPoint y: 157, endPoint x: 682, endPoint y: 189, distance: 179.9
click at [682, 189] on td "Extrair corretamente a nova data de entrega do seguinte comentário: [PERSON_NAM…" at bounding box center [607, 282] width 283 height 317
copy span "[PERSON_NAME] : <div>Boa tarde!</div> <div><br></div> <div>Sugerimos encaminhar…"
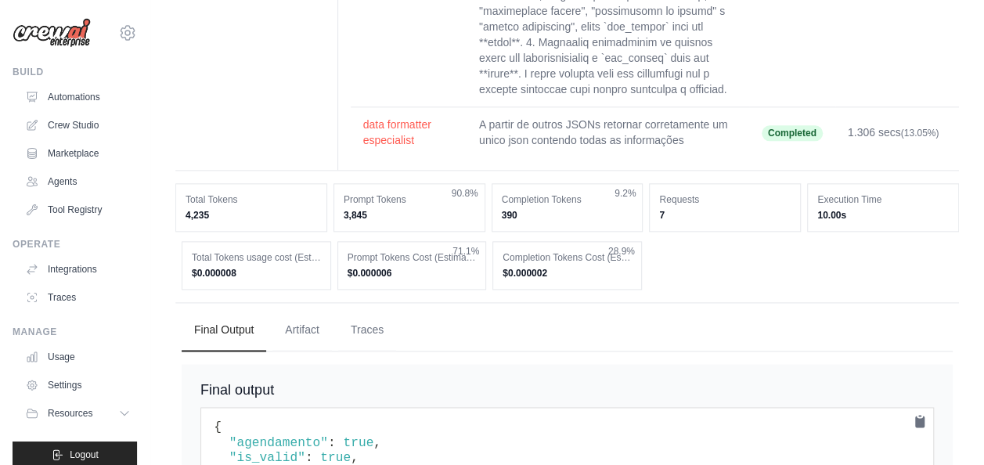
scroll to position [961, 0]
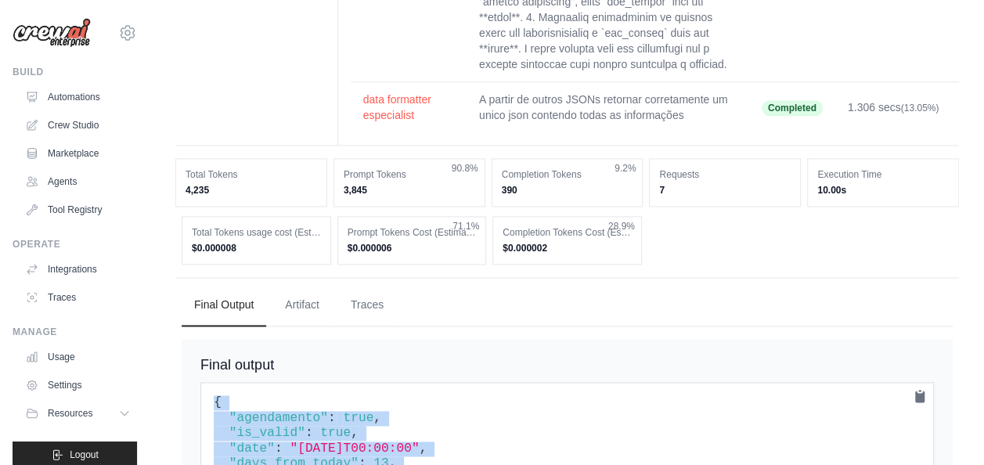
drag, startPoint x: 207, startPoint y: 299, endPoint x: 272, endPoint y: 397, distance: 117.4
click at [272, 397] on pre "{ "agendamento" : true , "is_valid" : true , "date" : "[DATE]T00:00:00" , "days…" at bounding box center [566, 448] width 733 height 133
copy code "{ "agendamento" : true , "is_valid" : true , "date" : "[DATE]T00:00:00" , "days…"
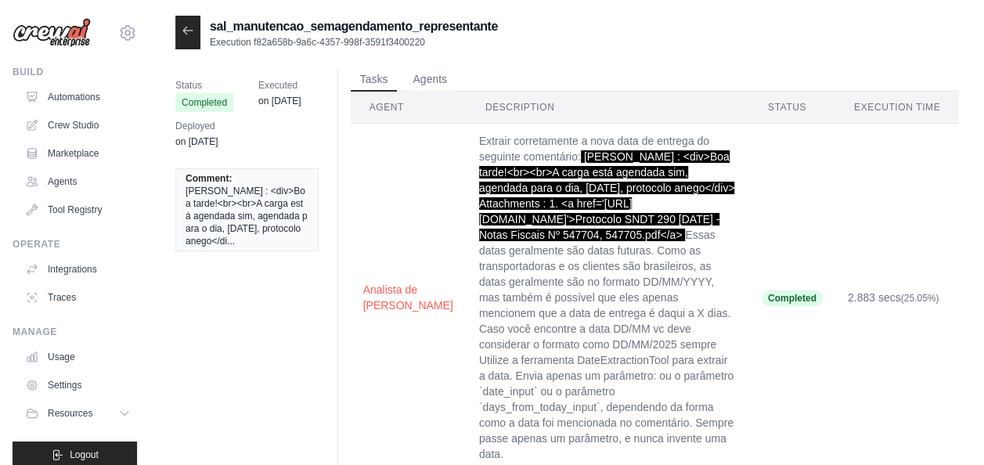
drag, startPoint x: 776, startPoint y: 138, endPoint x: 756, endPoint y: 202, distance: 67.1
click at [735, 202] on span "[PERSON_NAME] : <div>Boa tarde!<br><br>A carga está agendada sim, agendada para…" at bounding box center [607, 195] width 256 height 91
copy span "[PERSON_NAME] : <div>Boa tarde!<br><br>A carga está agendada sim, agendada para…"
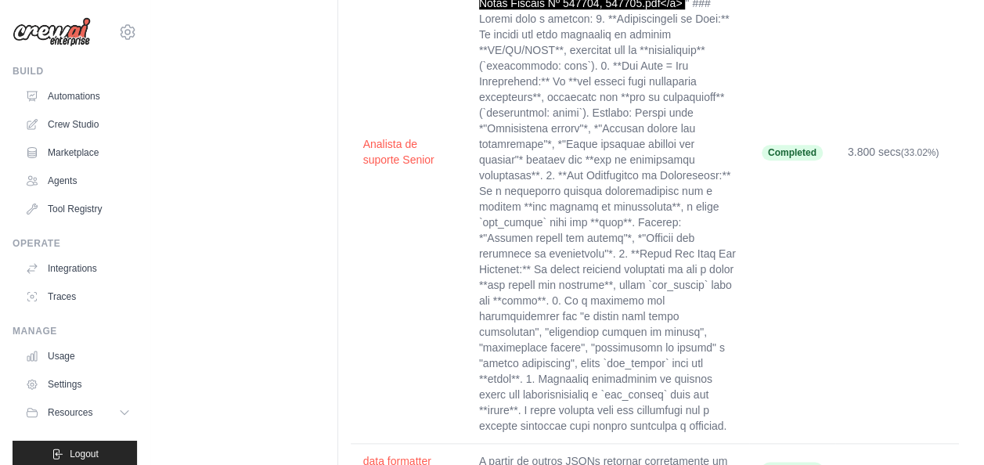
scroll to position [801, 0]
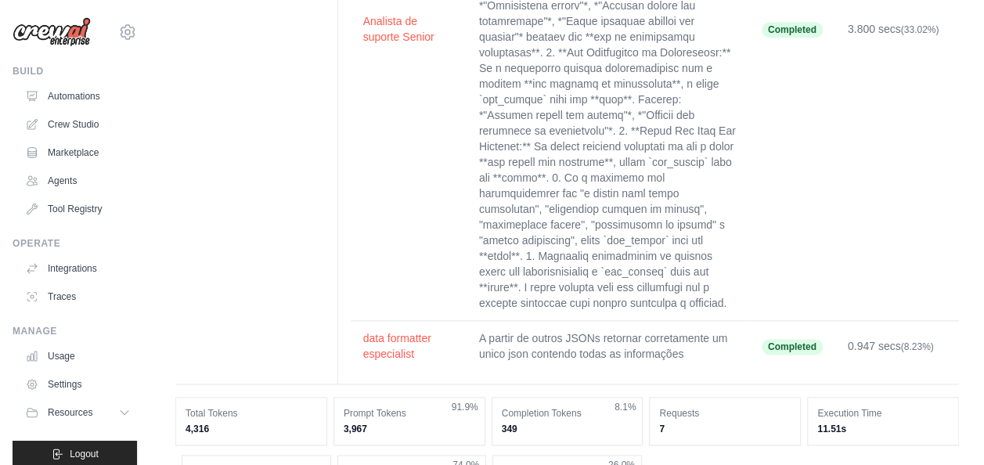
drag, startPoint x: 215, startPoint y: 308, endPoint x: 249, endPoint y: 402, distance: 99.8
copy code "{ "agendamento" : true , "is_valid" : true , "date" : "[DATE]" , "days_from_tod…"
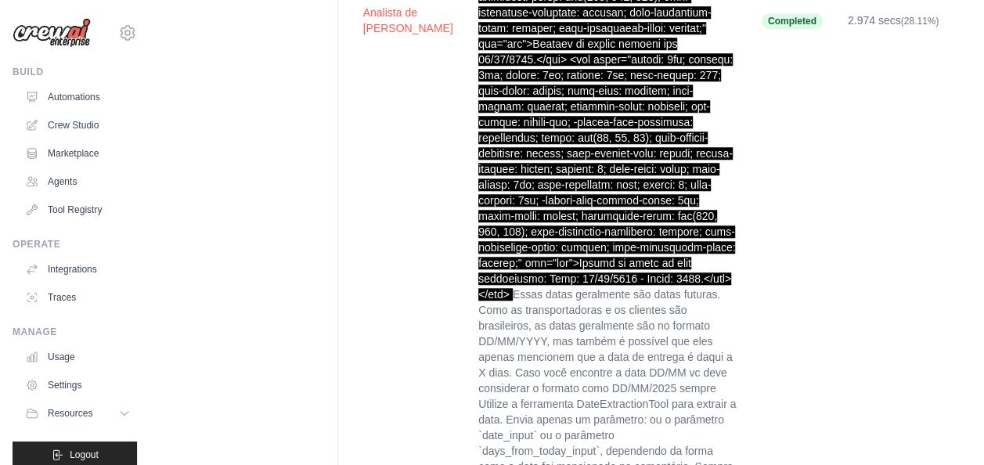
scroll to position [626, 0]
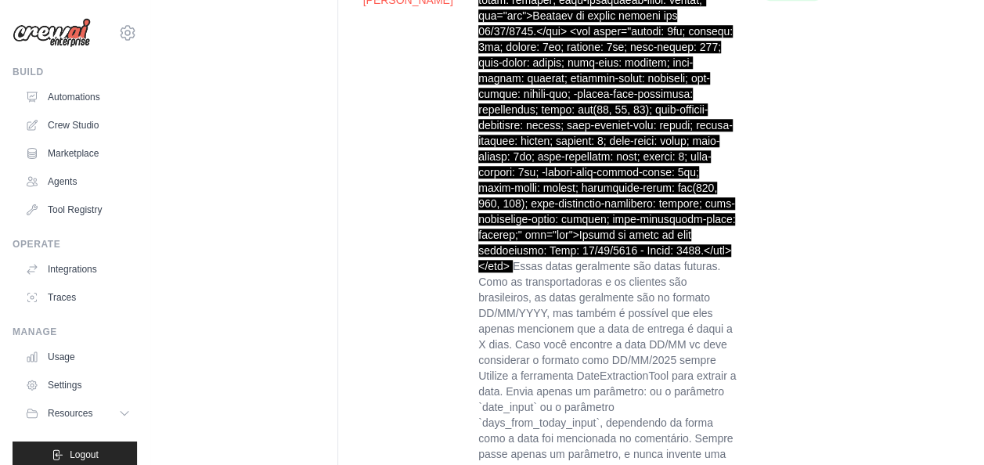
drag, startPoint x: 280, startPoint y: 142, endPoint x: 220, endPoint y: 170, distance: 66.2
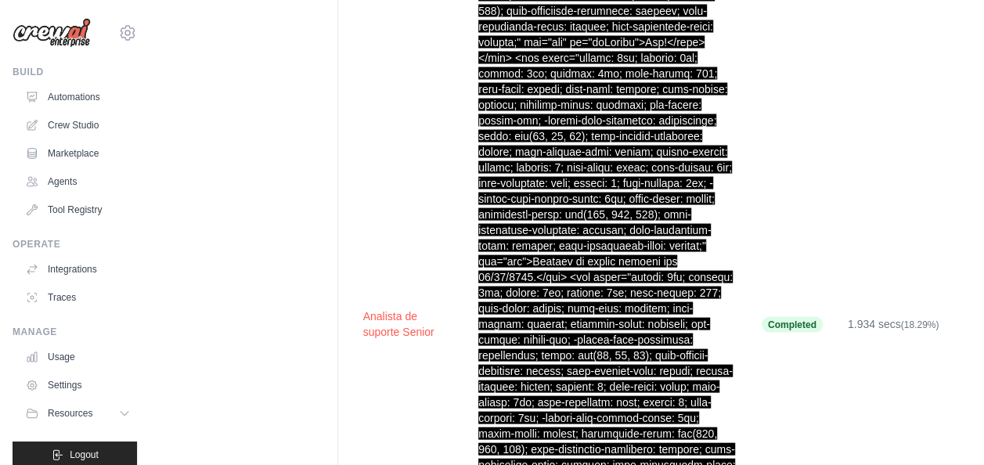
scroll to position [1337, 0]
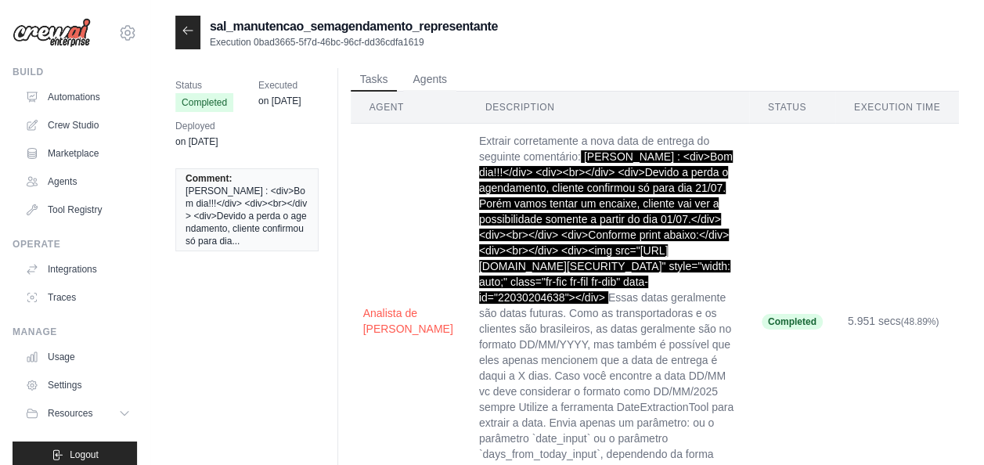
drag, startPoint x: 773, startPoint y: 136, endPoint x: 794, endPoint y: 191, distance: 58.4
click at [733, 191] on span "[PERSON_NAME] : <div>Bom dia!!!</div> <div><br></div> <div>Devido a perda o age…" at bounding box center [606, 226] width 254 height 153
copy span "[PERSON_NAME] : <div>Bom dia!!!</div> <div><br></div> <div>Devido a perda o age…"
click at [252, 26] on h2 "sal_manutencao_semagendamento_representante" at bounding box center [354, 26] width 288 height 19
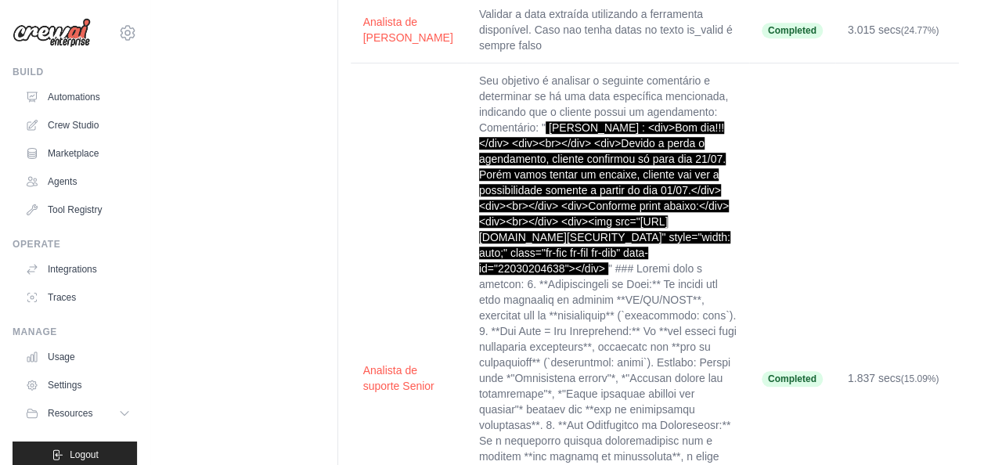
scroll to position [566, 0]
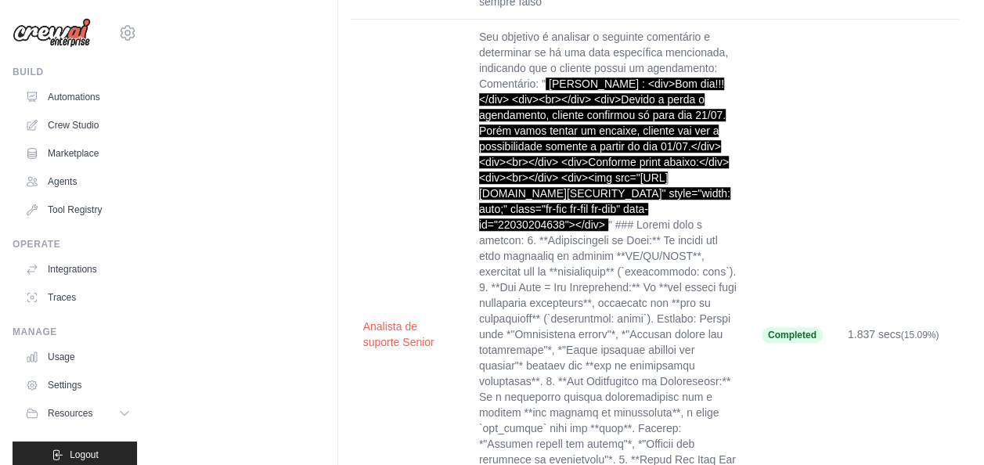
drag, startPoint x: 216, startPoint y: 302, endPoint x: 280, endPoint y: 408, distance: 123.6
copy code "{ "agendamento" : true , "is_valid" : true , "date" : "[DATE]" , "days_from_tod…"
drag, startPoint x: 239, startPoint y: 59, endPoint x: 263, endPoint y: 50, distance: 25.0
click at [239, 59] on div "Status Completed Executed on [DATE] Deployed on [DATE] Comment: [PERSON_NAME] :…" at bounding box center [566, 306] width 783 height 1609
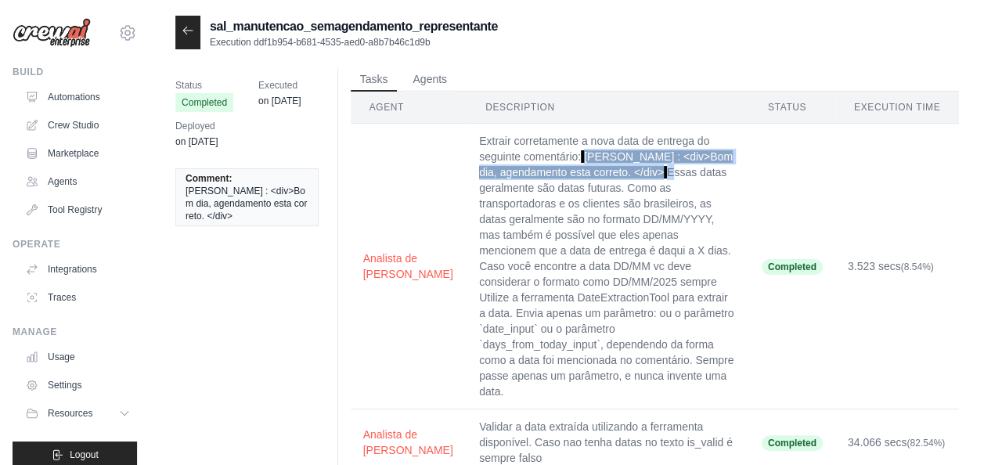
drag, startPoint x: 505, startPoint y: 152, endPoint x: 542, endPoint y: 171, distance: 41.7
click at [542, 171] on td "Extrair corretamente a nova data de entrega do seguinte comentário: [PERSON_NAM…" at bounding box center [607, 267] width 283 height 286
copy td "[PERSON_NAME] : <div>Bom dia, agendamento esta correto. </div>"
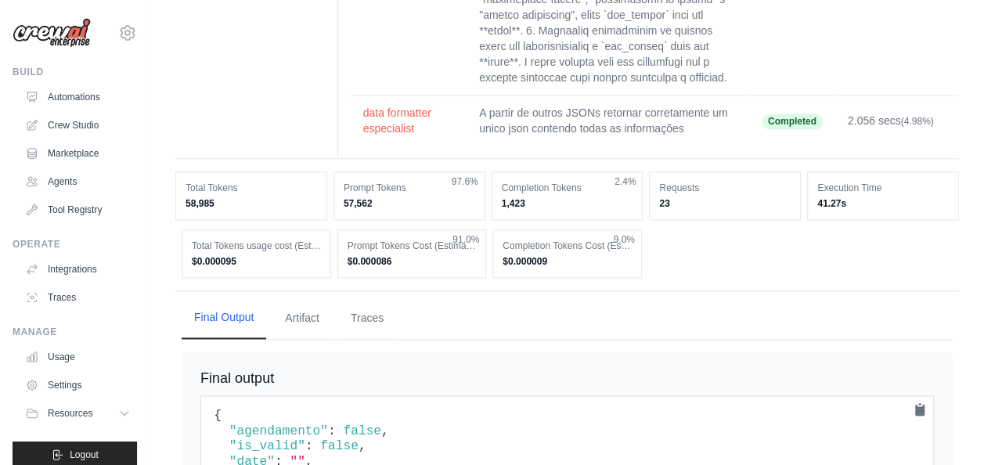
scroll to position [930, 0]
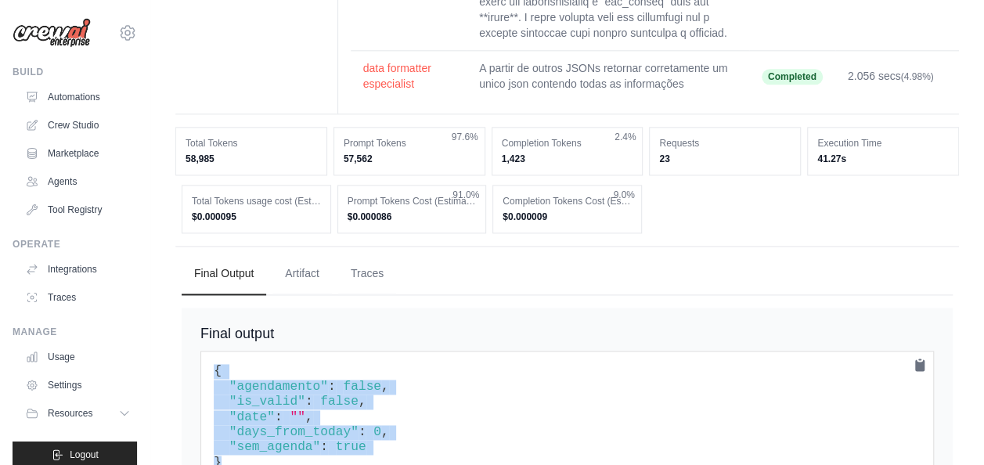
drag, startPoint x: 210, startPoint y: 299, endPoint x: 275, endPoint y: 405, distance: 124.4
click at [275, 405] on pre "{ "agendamento" : false , "is_valid" : false , "date" : "" , "days_from_today" …" at bounding box center [566, 417] width 733 height 133
copy code "{ "agendamento" : false , "is_valid" : false , "date" : "" , "days_from_today" …"
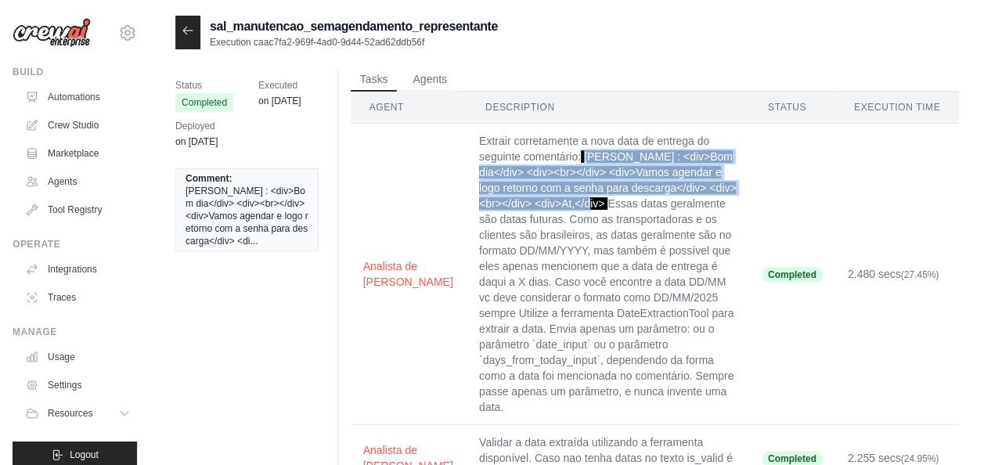
drag, startPoint x: 506, startPoint y: 155, endPoint x: 694, endPoint y: 187, distance: 190.5
click at [694, 187] on span "Ana Alonso : <div>Bom dia</div> <div><br></div> <div>Vamos agendar e logo retor…" at bounding box center [607, 179] width 257 height 59
copy span "Ana Alonso : <div>Bom dia</div> <div><br></div> <div>Vamos agendar e logo retor…"
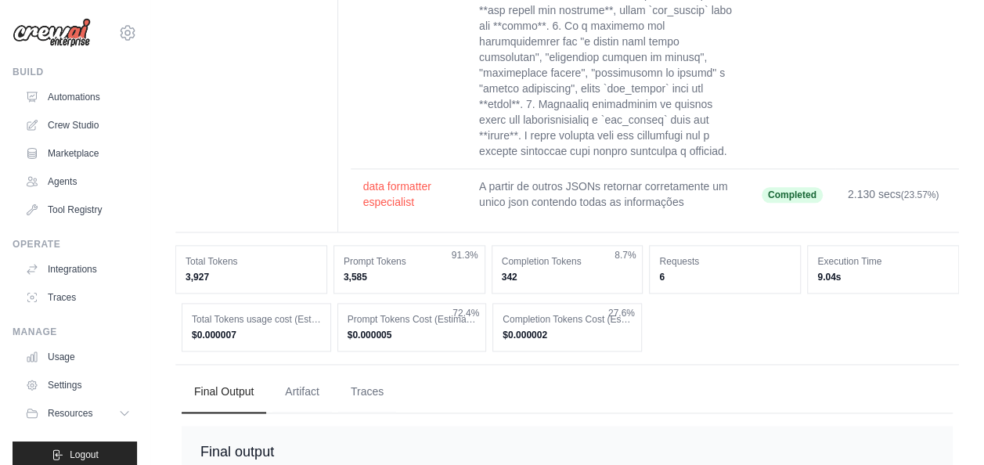
scroll to position [961, 0]
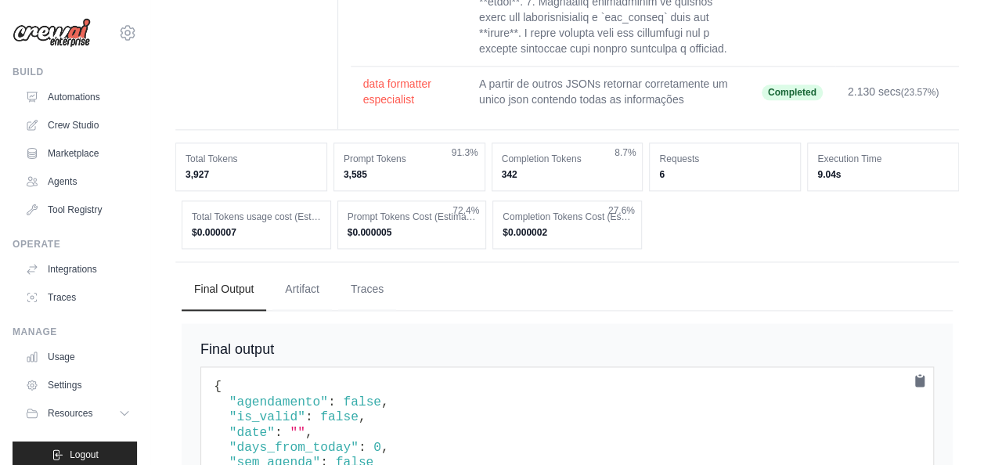
drag, startPoint x: 186, startPoint y: 295, endPoint x: 213, endPoint y: 310, distance: 30.5
click at [186, 323] on div "Final output { "agendamento" : false , "is_valid" : false , "date" : "" , "days…" at bounding box center [567, 422] width 771 height 199
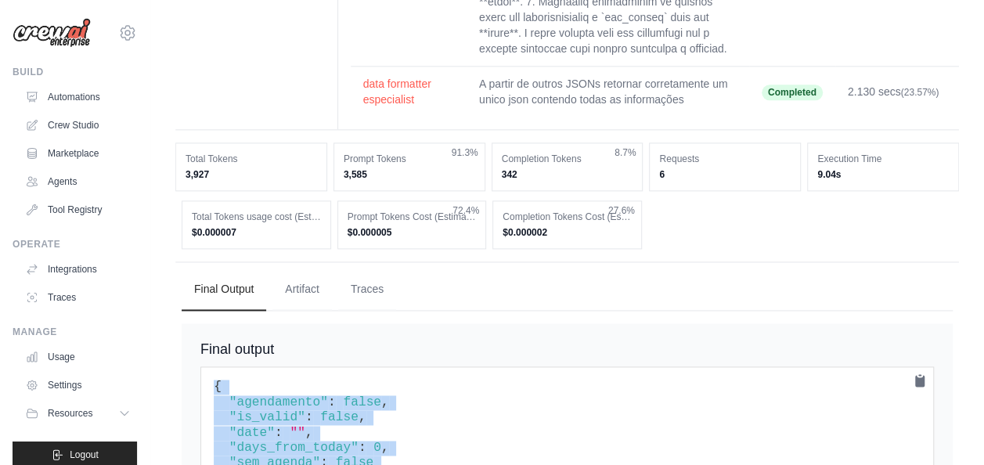
drag, startPoint x: 213, startPoint y: 304, endPoint x: 266, endPoint y: 395, distance: 105.2
click at [266, 395] on pre "{ "agendamento" : false , "is_valid" : false , "date" : "" , "days_from_today" …" at bounding box center [566, 432] width 733 height 133
copy code "{ "agendamento" : false , "is_valid" : false , "date" : "" , "days_from_today" …"
click at [186, 337] on div "Final output { "agendamento" : false , "is_valid" : false , "date" : "" , "days…" at bounding box center [567, 422] width 771 height 199
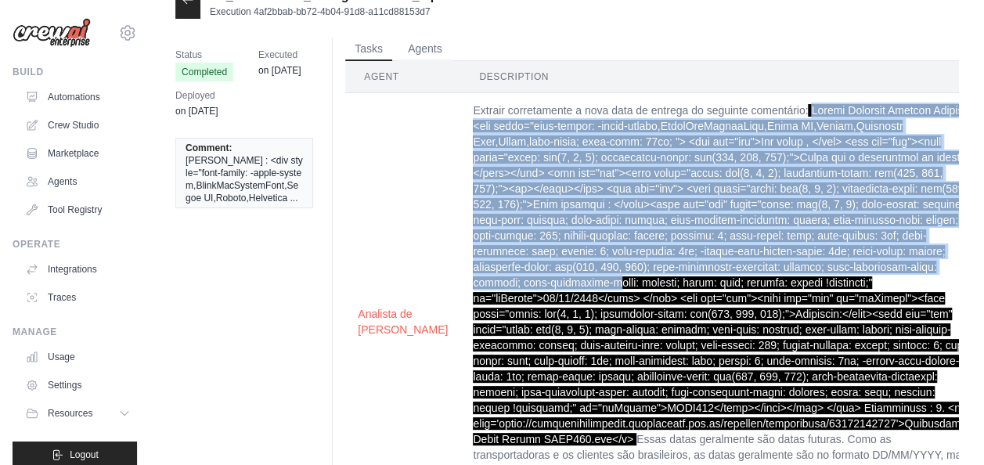
scroll to position [78, 0]
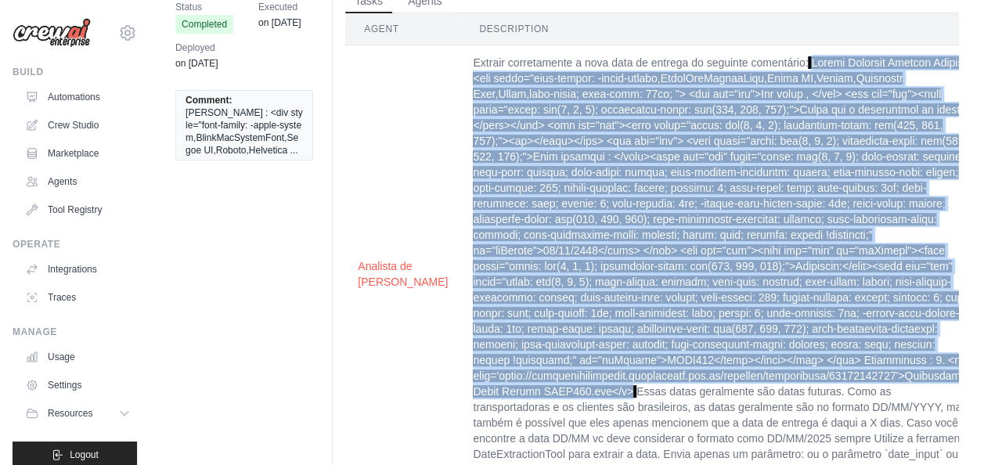
drag, startPoint x: 776, startPoint y: 139, endPoint x: 594, endPoint y: 391, distance: 310.6
click at [594, 391] on span at bounding box center [721, 226] width 496 height 341
copy span "Loremi Dolorsit Ametcon Adipis : <eli seddo="eius-tempor: -incid-utlabo,EtdolOr…"
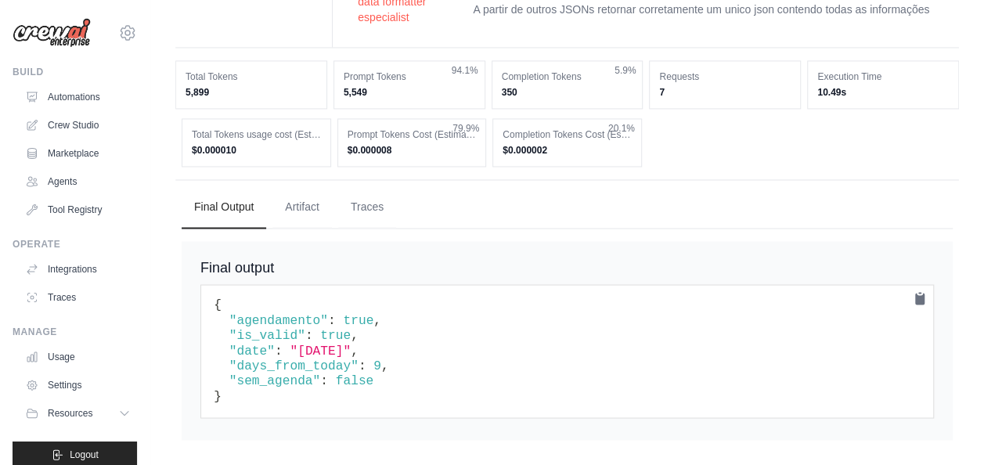
scroll to position [1270, 0]
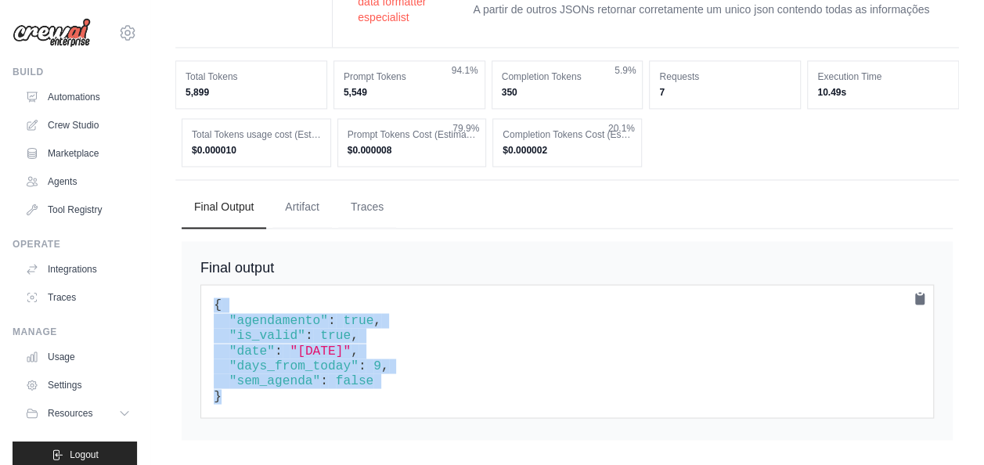
drag, startPoint x: 209, startPoint y: 304, endPoint x: 265, endPoint y: 419, distance: 128.1
click at [265, 419] on div "Final output { "agendamento" : true , "is_valid" : true , "date" : "[DATE]" , "…" at bounding box center [567, 340] width 771 height 199
copy code "{ "agendamento" : true , "is_valid" : true , "date" : "[DATE]" , "days_from_tod…"
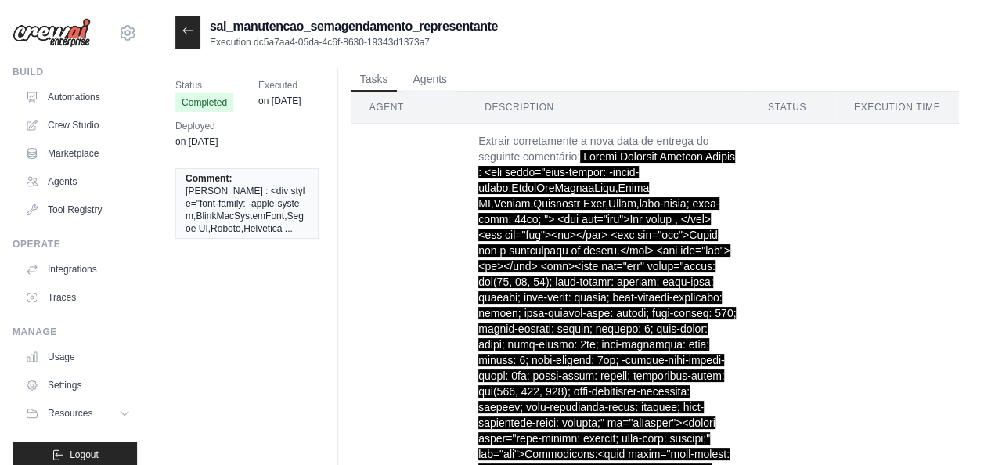
click at [195, 133] on span "Deployed" at bounding box center [196, 126] width 42 height 16
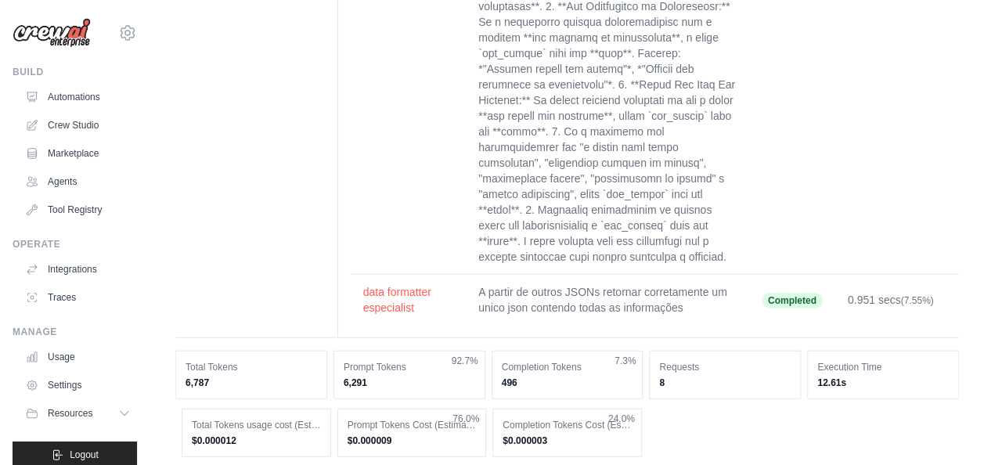
scroll to position [1791, 0]
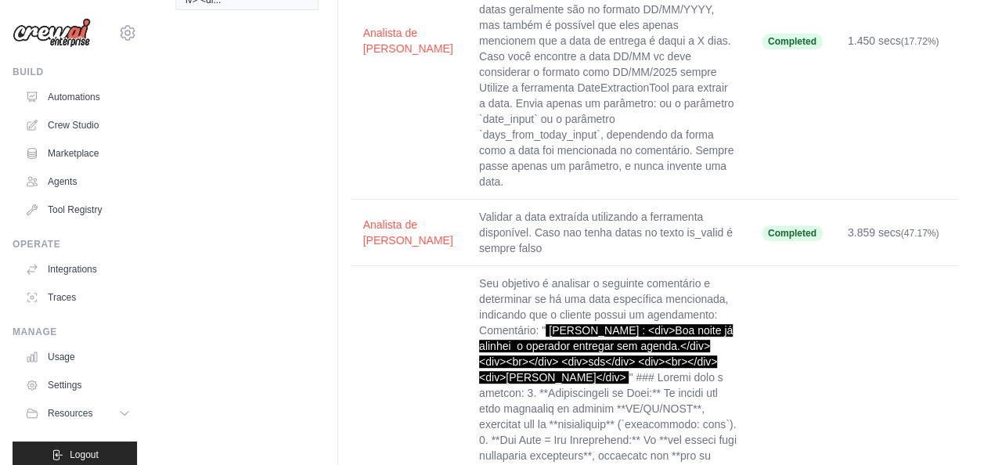
scroll to position [335, 0]
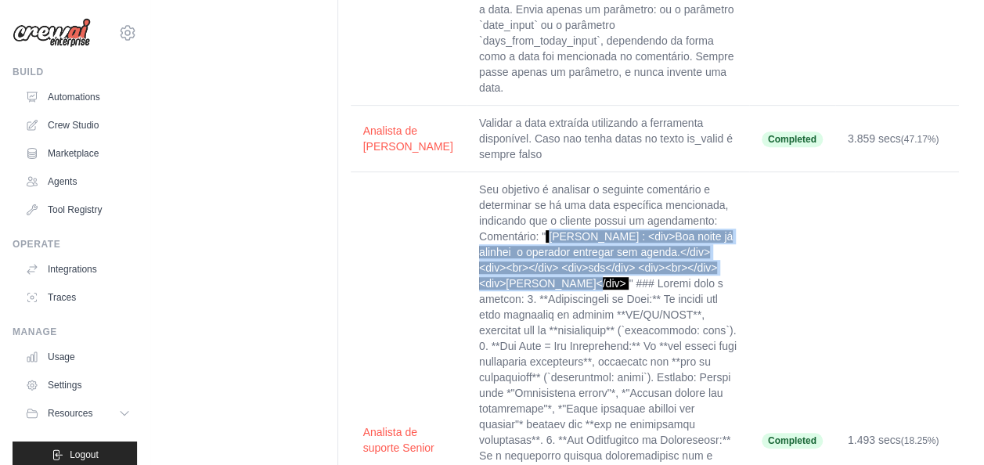
drag, startPoint x: 671, startPoint y: 177, endPoint x: 585, endPoint y: 223, distance: 97.0
click at [585, 230] on span "Angelo Nogueira : <div>Boa noite já alinhei o operador entregar sem agenda.</di…" at bounding box center [606, 259] width 254 height 59
copy span "Angelo Nogueira : <div>Boa noite já alinhei o operador entregar sem agenda.</di…"
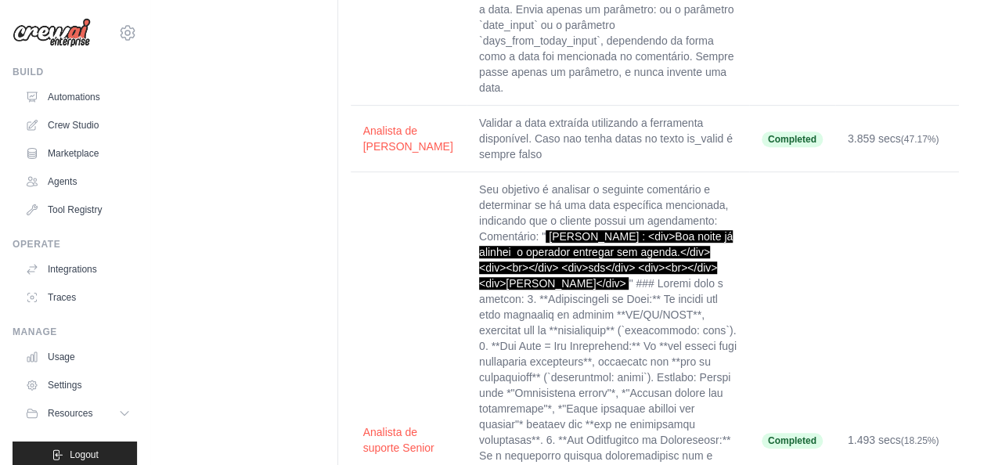
click at [153, 306] on div "sal_manutencao_semagendamento_representante Execution 5e2913d8-f61c-4b72-8479-3…" at bounding box center [566, 427] width 833 height 1492
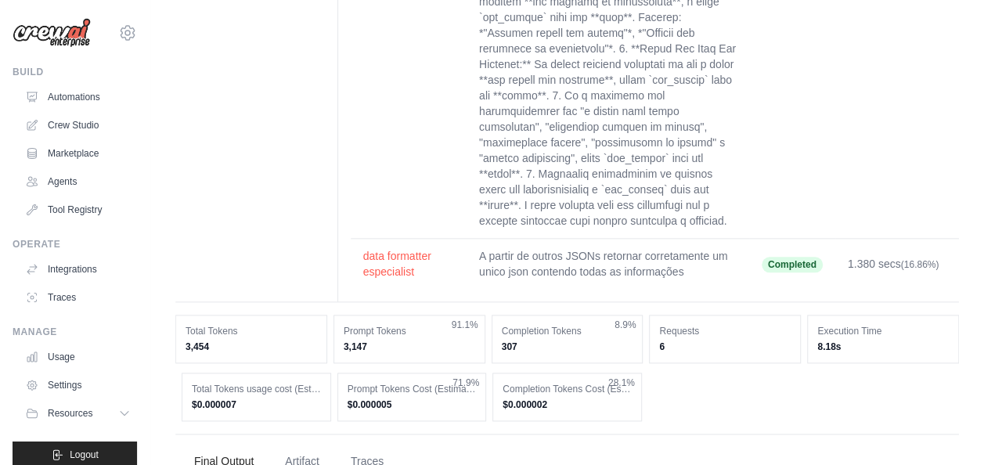
scroll to position [961, 0]
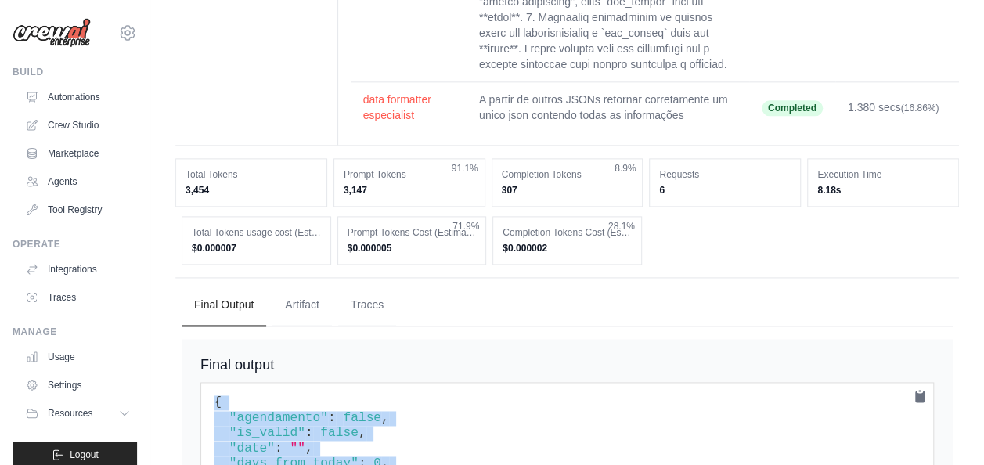
drag, startPoint x: 210, startPoint y: 302, endPoint x: 250, endPoint y: 398, distance: 103.8
click at [250, 398] on pre "{ "agendamento" : false , "is_valid" : false , "date" : "" , "days_from_today" …" at bounding box center [566, 448] width 733 height 133
copy code "{ "agendamento" : false , "is_valid" : false , "date" : "" , "days_from_today" …"
